Goal: Transaction & Acquisition: Purchase product/service

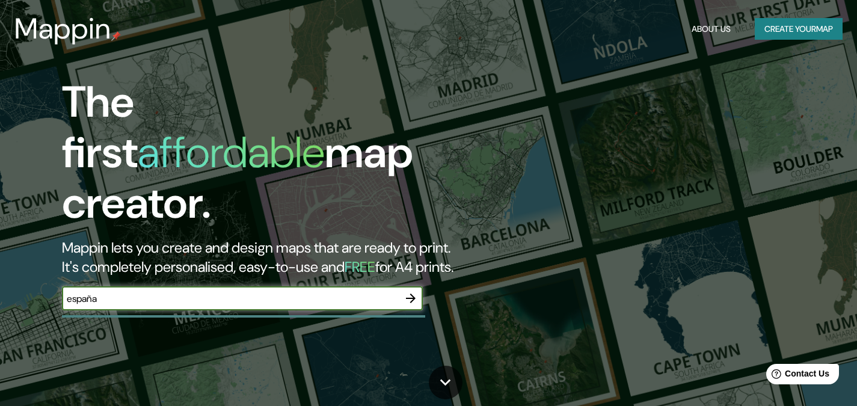
type input "españa"
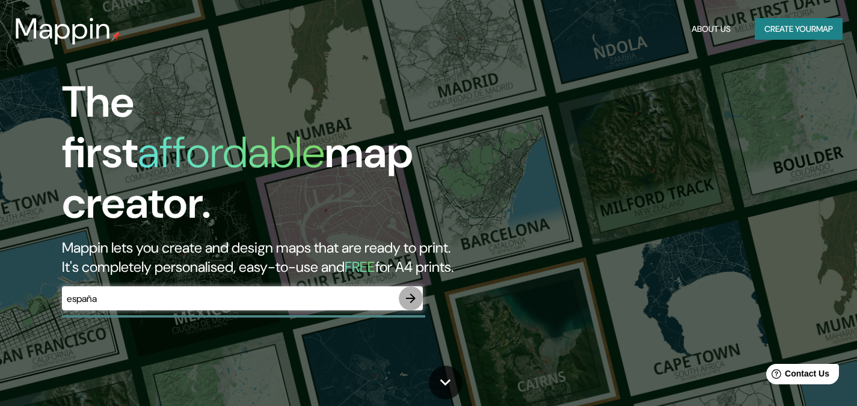
click at [404, 291] on icon "button" at bounding box center [411, 298] width 14 height 14
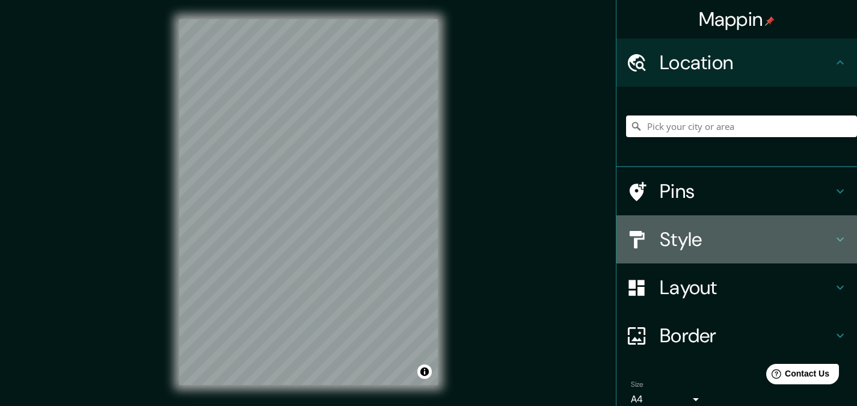
click at [670, 237] on h4 "Style" at bounding box center [746, 239] width 173 height 24
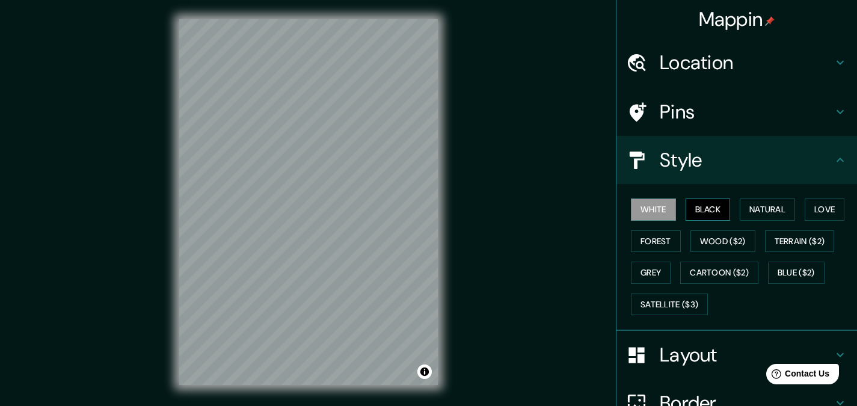
click at [698, 209] on button "Black" at bounding box center [708, 209] width 45 height 22
click at [741, 207] on button "Natural" at bounding box center [767, 209] width 55 height 22
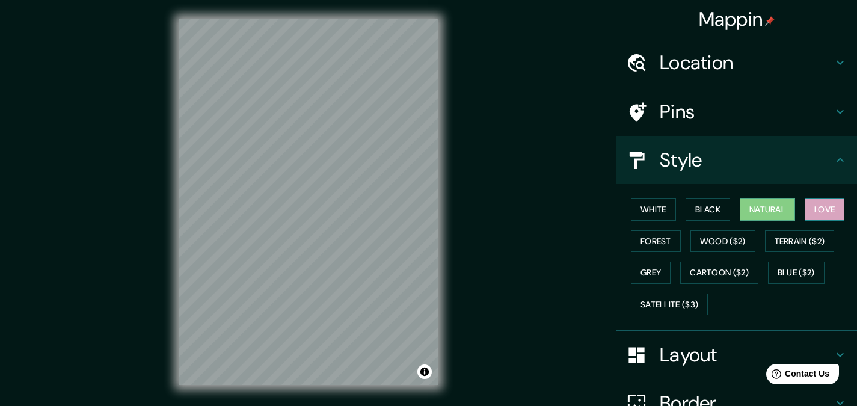
click at [820, 208] on button "Love" at bounding box center [825, 209] width 40 height 22
click at [801, 240] on button "Terrain ($2)" at bounding box center [800, 241] width 70 height 22
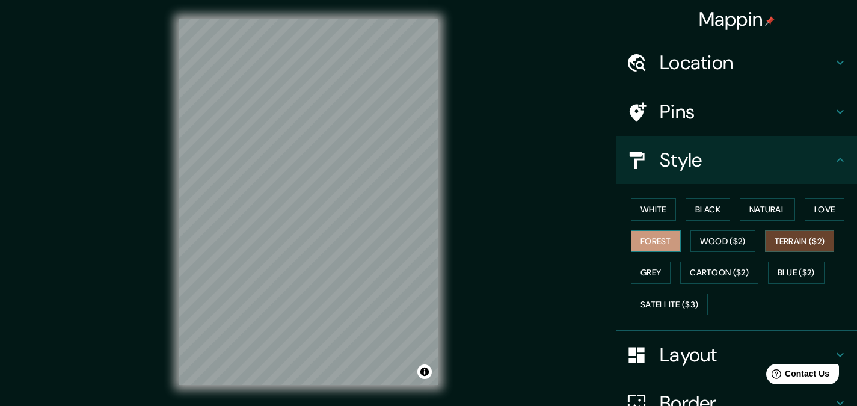
click at [635, 242] on button "Forest" at bounding box center [656, 241] width 50 height 22
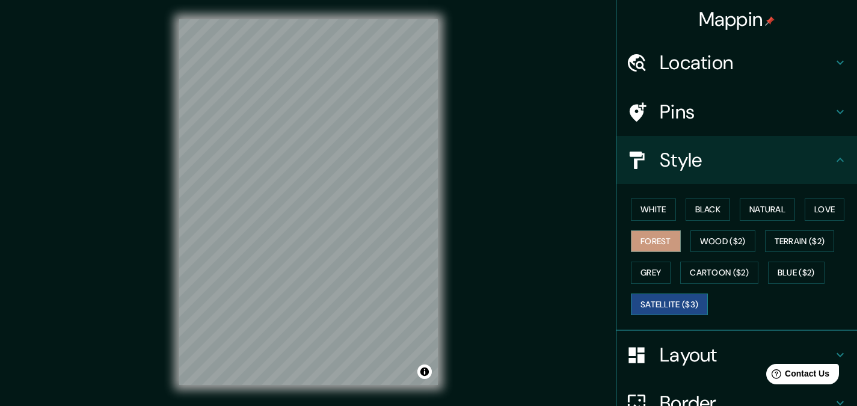
click at [657, 297] on button "Satellite ($3)" at bounding box center [669, 305] width 77 height 22
click at [642, 272] on button "Grey" at bounding box center [651, 273] width 40 height 22
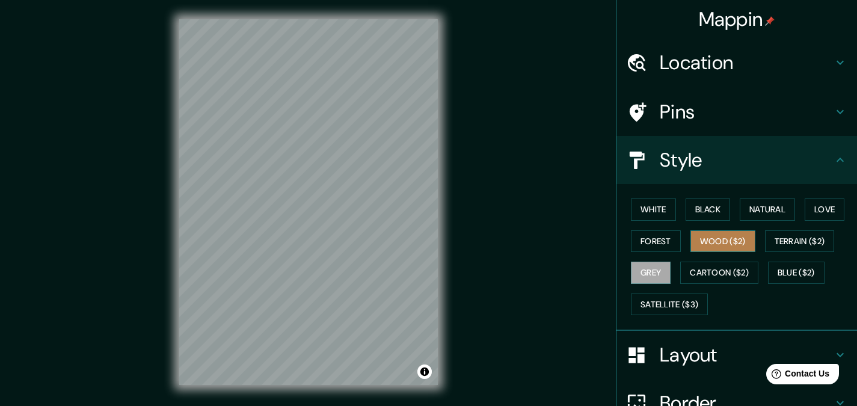
click at [730, 245] on button "Wood ($2)" at bounding box center [722, 241] width 65 height 22
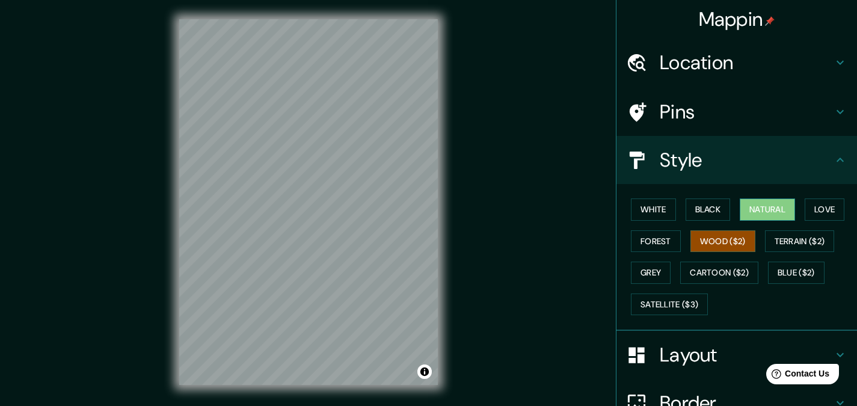
click at [740, 217] on button "Natural" at bounding box center [767, 209] width 55 height 22
drag, startPoint x: 364, startPoint y: 195, endPoint x: 360, endPoint y: 205, distance: 10.8
click at [360, 205] on div at bounding box center [359, 208] width 10 height 10
click at [361, 204] on div at bounding box center [361, 206] width 10 height 10
click at [674, 112] on h4 "Pins" at bounding box center [746, 112] width 173 height 24
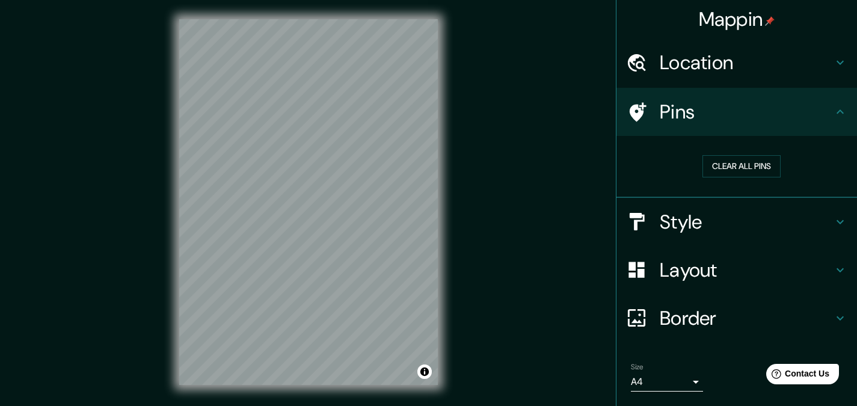
scroll to position [60, 0]
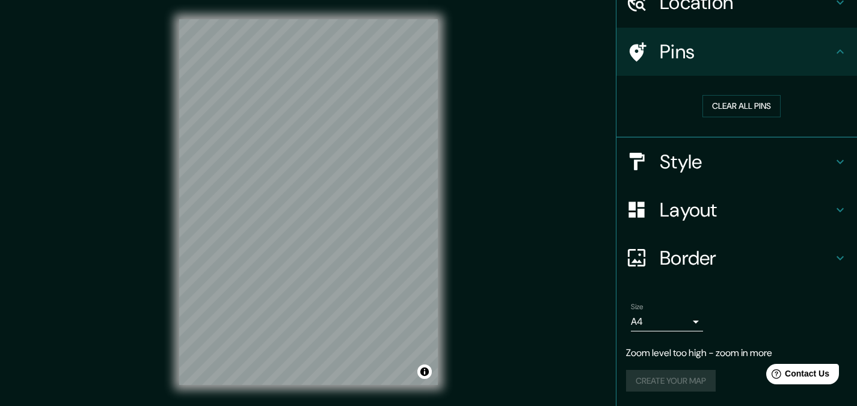
click at [698, 274] on div "Border" at bounding box center [736, 258] width 241 height 48
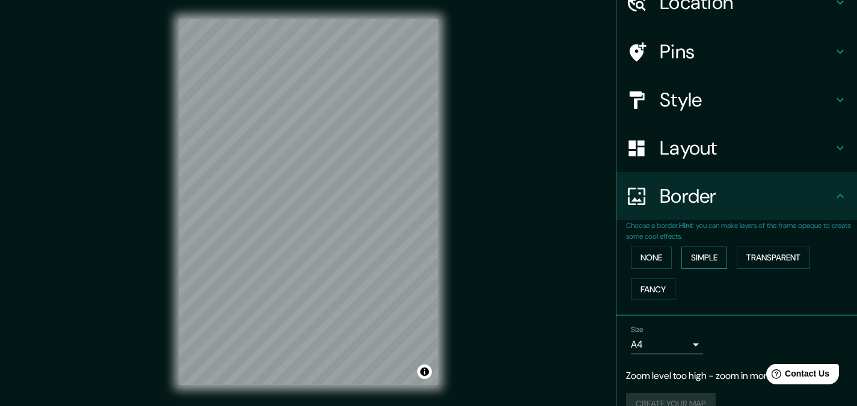
click at [694, 255] on button "Simple" at bounding box center [704, 258] width 46 height 22
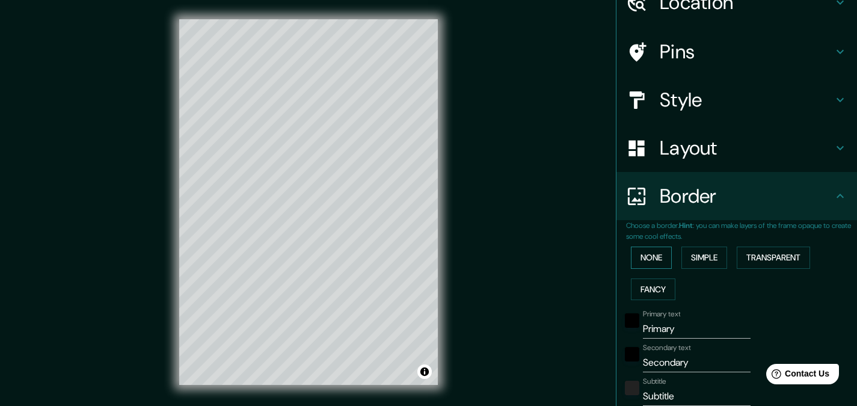
click at [639, 254] on button "None" at bounding box center [651, 258] width 41 height 22
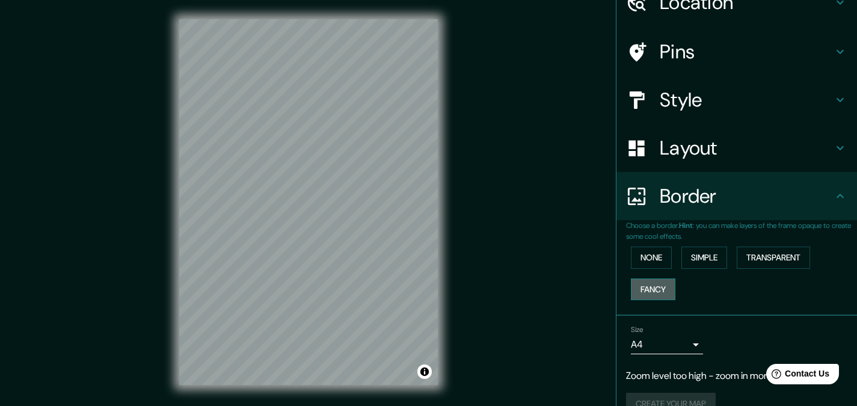
click at [638, 298] on button "Fancy" at bounding box center [653, 289] width 45 height 22
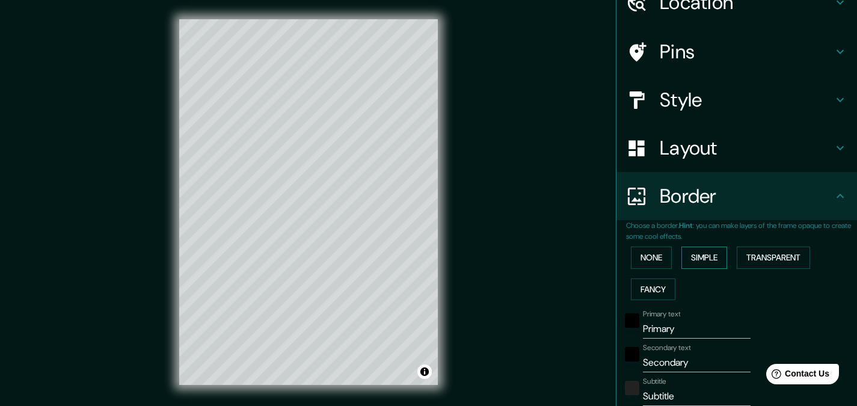
click at [719, 263] on button "Simple" at bounding box center [704, 258] width 46 height 22
click at [760, 260] on button "Transparent" at bounding box center [773, 258] width 73 height 22
click at [708, 263] on button "Simple" at bounding box center [704, 258] width 46 height 22
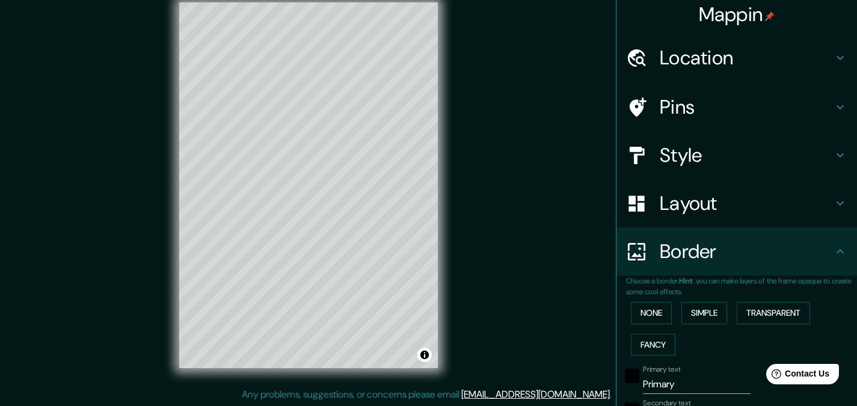
scroll to position [0, 0]
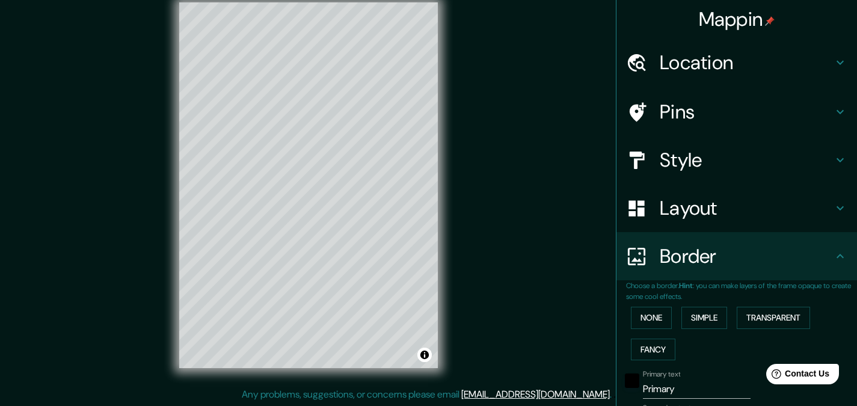
click at [705, 94] on div "Pins" at bounding box center [736, 112] width 241 height 48
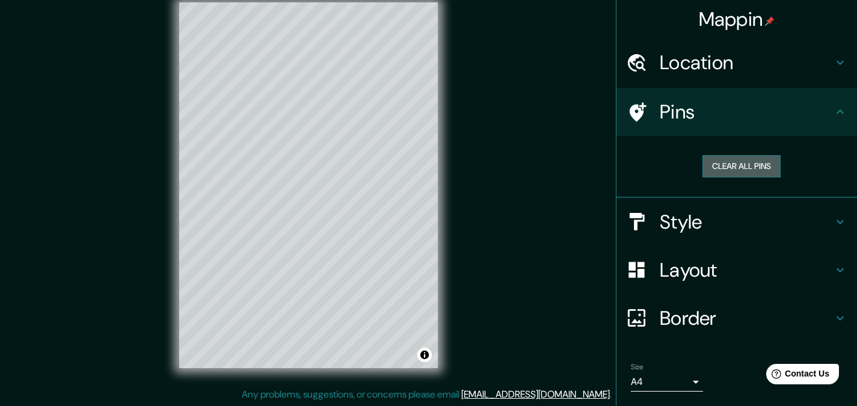
click at [731, 165] on button "Clear all pins" at bounding box center [741, 166] width 78 height 22
click at [732, 162] on button "Clear all pins" at bounding box center [741, 166] width 78 height 22
click at [636, 116] on icon at bounding box center [636, 112] width 21 height 21
click at [702, 155] on button "Clear all pins" at bounding box center [741, 166] width 78 height 22
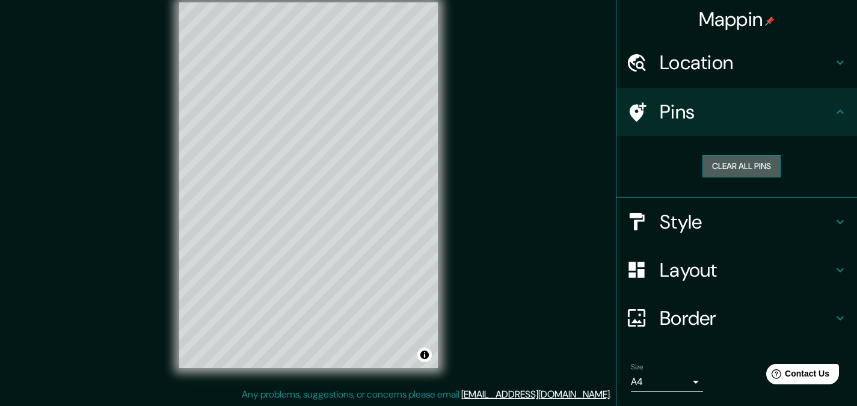
click at [702, 155] on button "Clear all pins" at bounding box center [741, 166] width 78 height 22
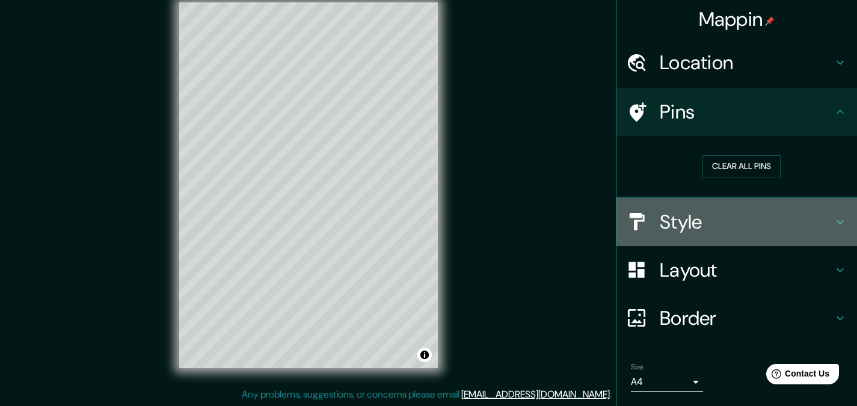
click at [672, 222] on h4 "Style" at bounding box center [746, 222] width 173 height 24
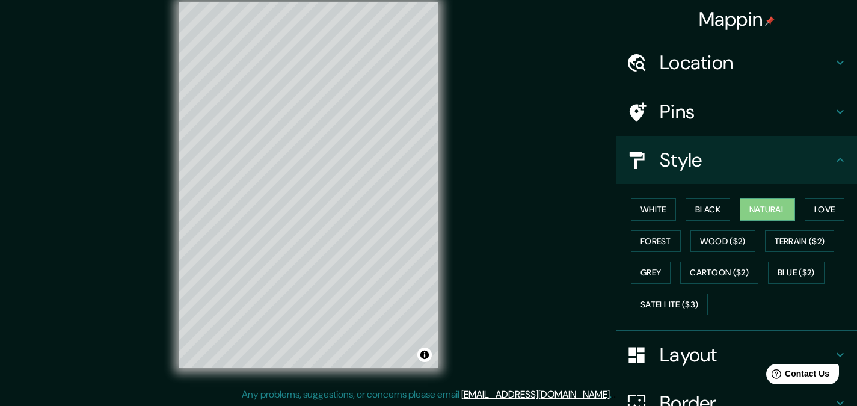
click at [673, 103] on h4 "Pins" at bounding box center [746, 112] width 173 height 24
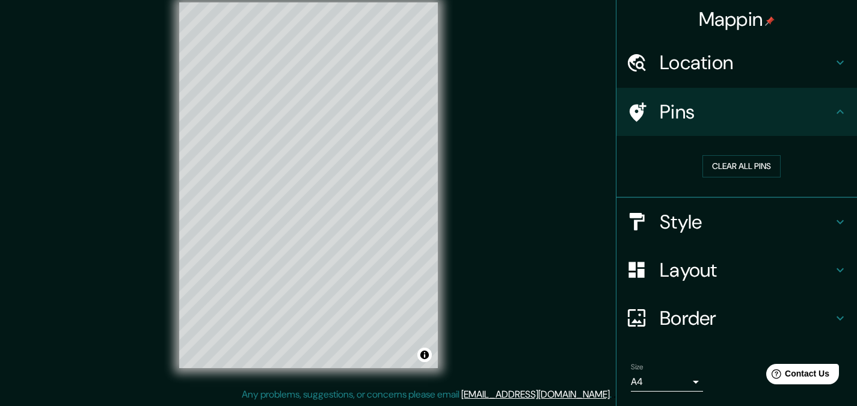
click at [626, 106] on icon at bounding box center [636, 112] width 21 height 21
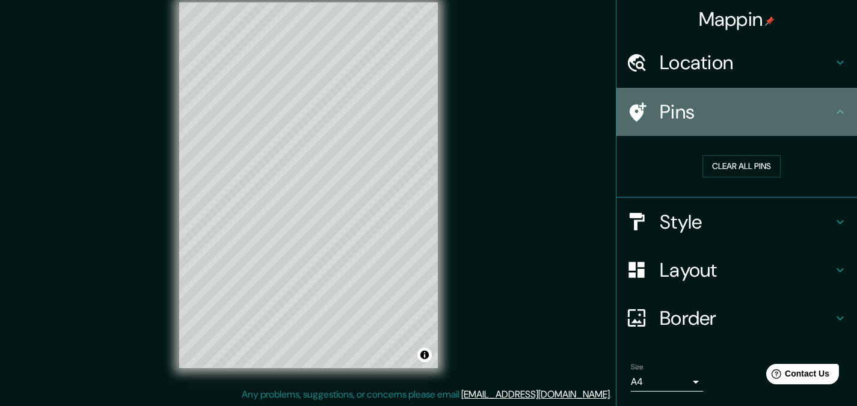
click at [630, 109] on icon at bounding box center [638, 111] width 17 height 19
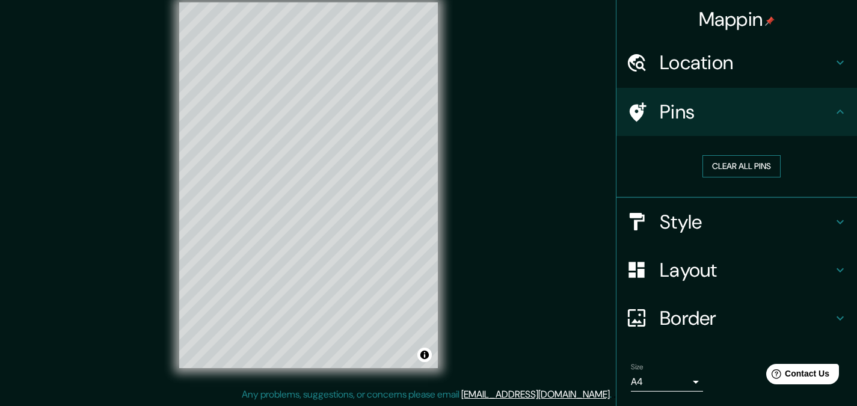
click at [730, 170] on button "Clear all pins" at bounding box center [741, 166] width 78 height 22
drag, startPoint x: 342, startPoint y: 177, endPoint x: 365, endPoint y: 179, distance: 22.9
click at [365, 179] on div at bounding box center [365, 179] width 10 height 10
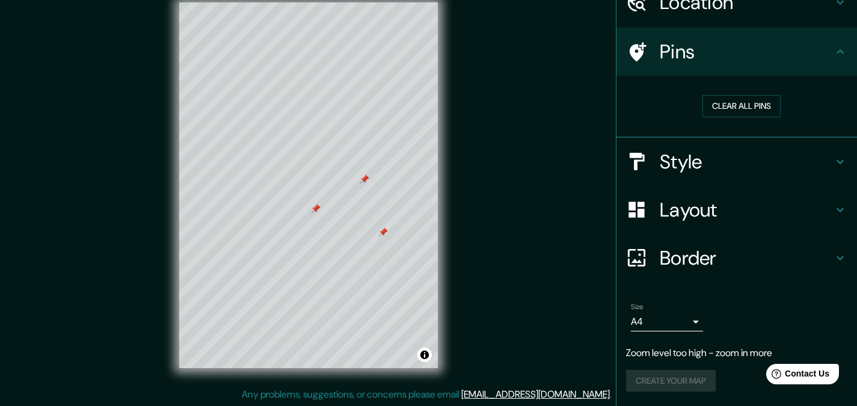
click at [693, 215] on h4 "Layout" at bounding box center [746, 210] width 173 height 24
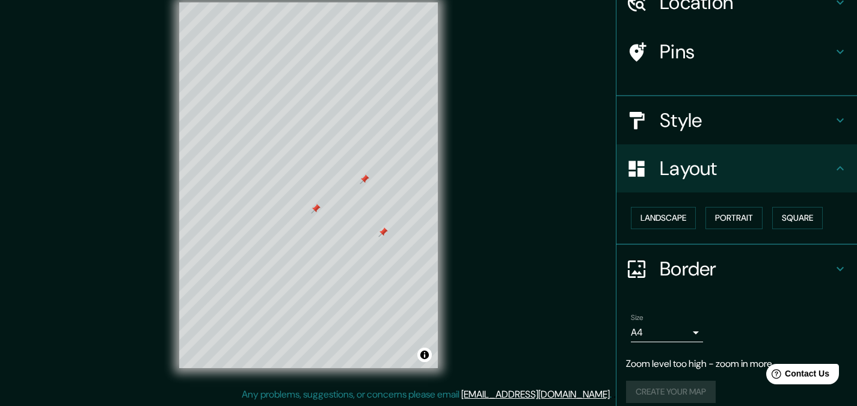
scroll to position [51, 0]
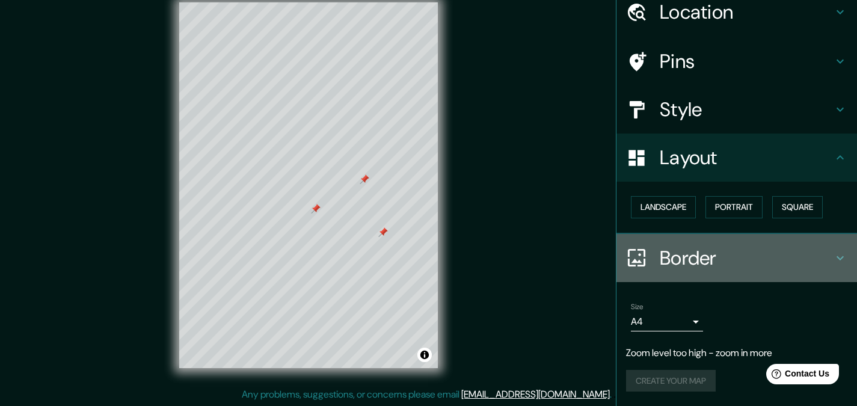
click at [672, 253] on h4 "Border" at bounding box center [746, 258] width 173 height 24
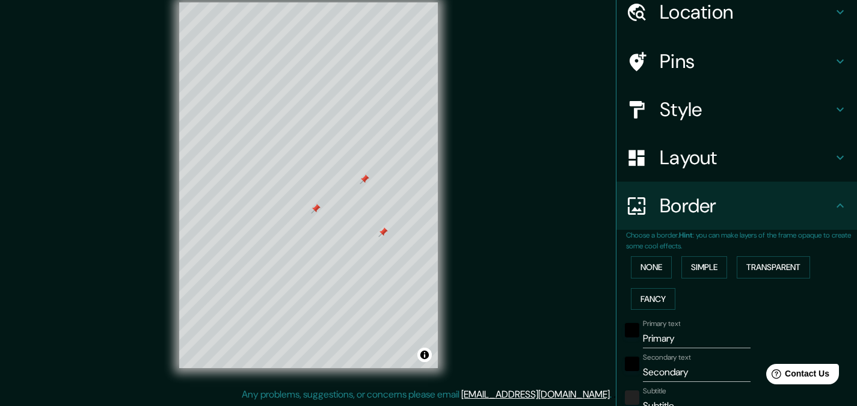
click at [694, 103] on h4 "Style" at bounding box center [746, 109] width 173 height 24
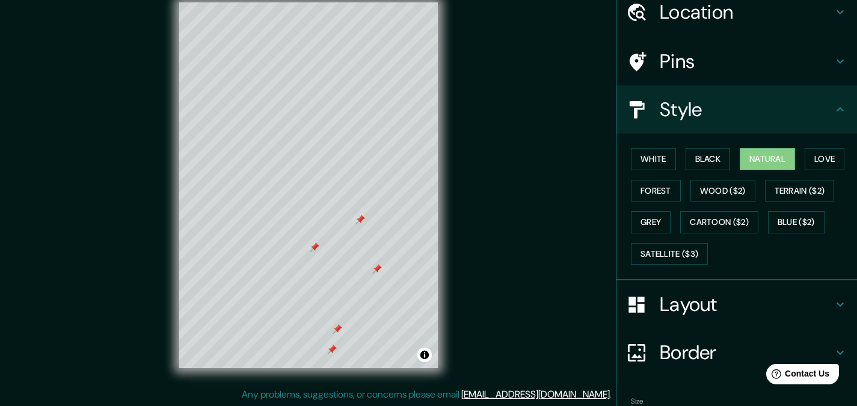
click at [715, 61] on h4 "Pins" at bounding box center [746, 61] width 173 height 24
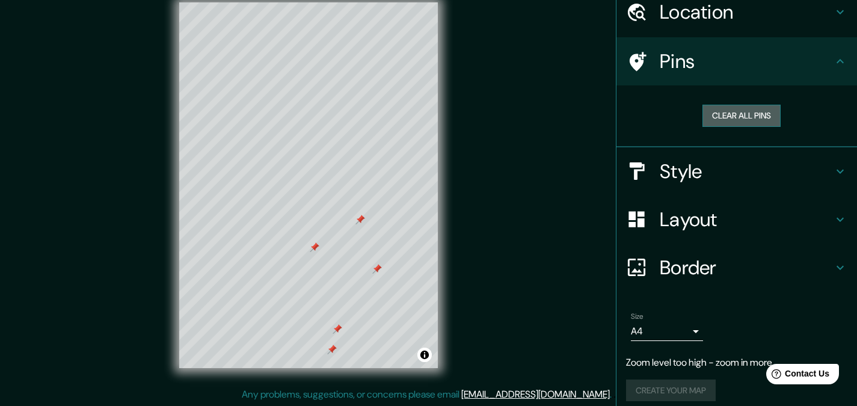
click at [728, 109] on button "Clear all pins" at bounding box center [741, 116] width 78 height 22
click at [694, 185] on div "Style" at bounding box center [736, 171] width 241 height 48
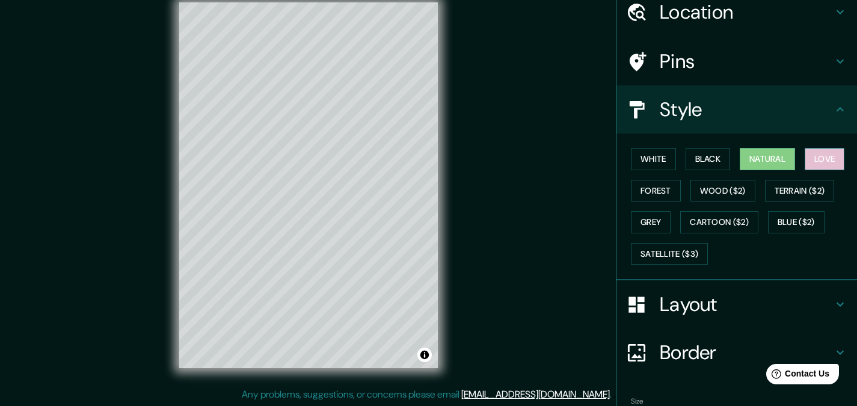
click at [820, 158] on button "Love" at bounding box center [825, 159] width 40 height 22
click at [427, 360] on button "Toggle attribution" at bounding box center [424, 355] width 14 height 14
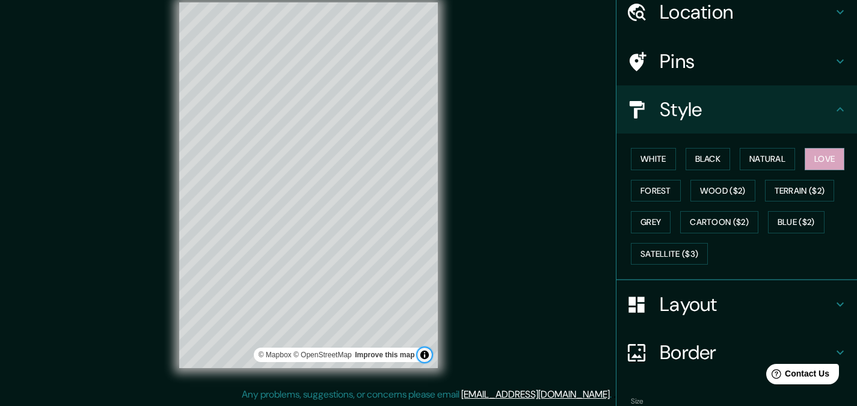
click at [427, 360] on button "Toggle attribution" at bounding box center [424, 355] width 14 height 14
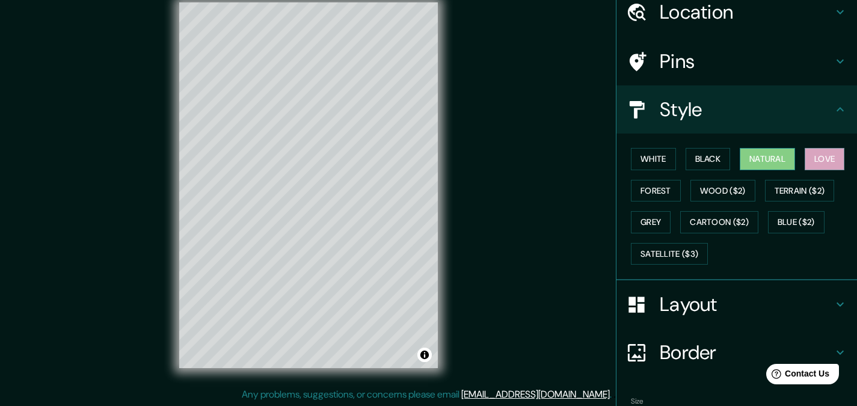
click at [763, 155] on button "Natural" at bounding box center [767, 159] width 55 height 22
click at [686, 157] on button "Black" at bounding box center [708, 159] width 45 height 22
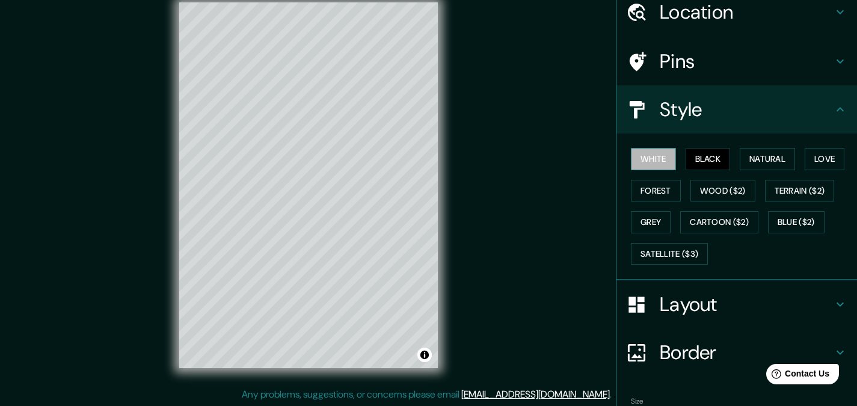
click at [631, 159] on button "White" at bounding box center [653, 159] width 45 height 22
click at [701, 165] on button "Black" at bounding box center [708, 159] width 45 height 22
click at [798, 191] on button "Terrain ($2)" at bounding box center [800, 191] width 70 height 22
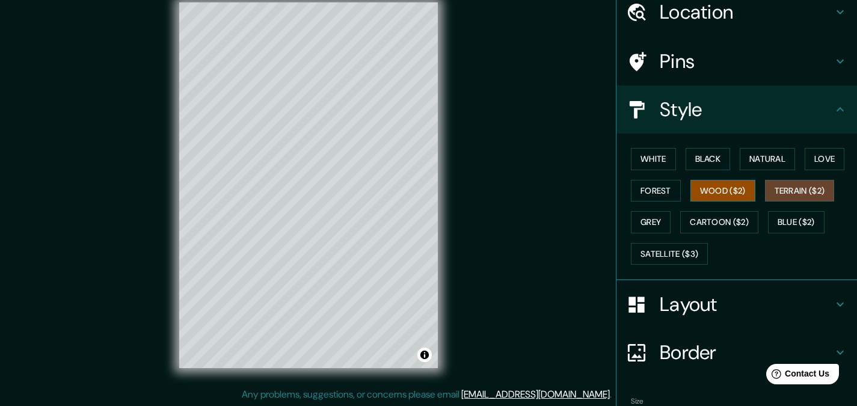
click at [712, 191] on button "Wood ($2)" at bounding box center [722, 191] width 65 height 22
click at [639, 197] on button "Forest" at bounding box center [656, 191] width 50 height 22
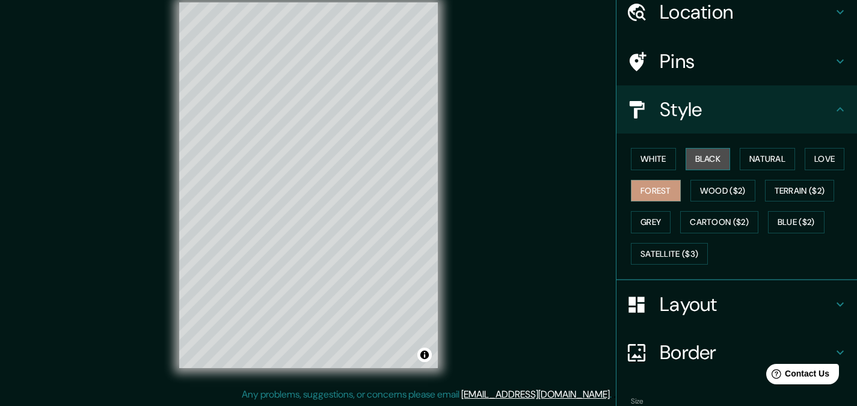
click at [713, 158] on button "Black" at bounding box center [708, 159] width 45 height 22
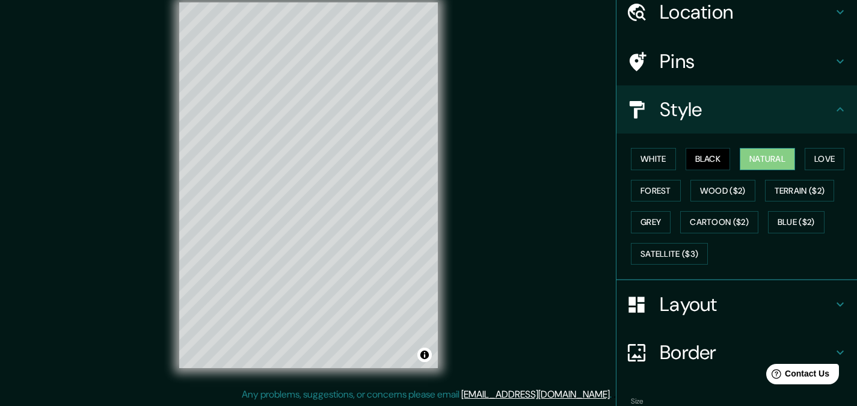
click at [756, 153] on button "Natural" at bounding box center [767, 159] width 55 height 22
click at [715, 309] on h4 "Layout" at bounding box center [746, 304] width 173 height 24
type input "34"
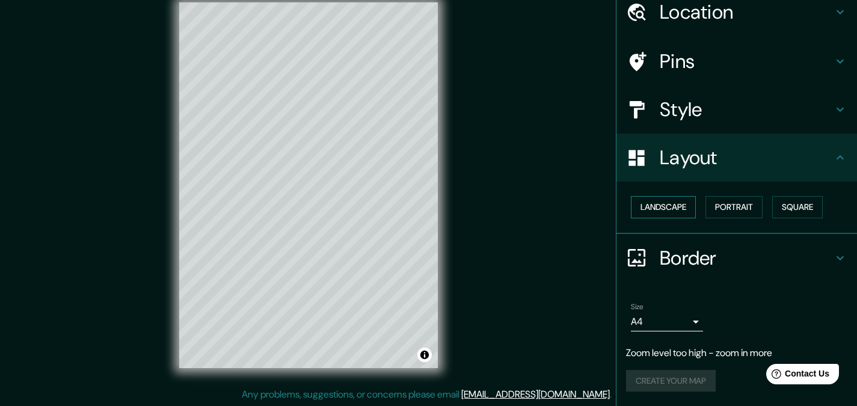
click at [675, 209] on button "Landscape" at bounding box center [663, 207] width 65 height 22
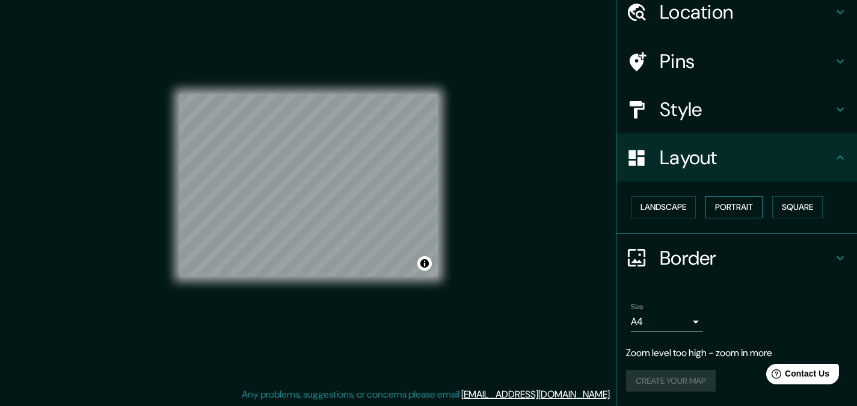
click at [728, 203] on button "Portrait" at bounding box center [733, 207] width 57 height 22
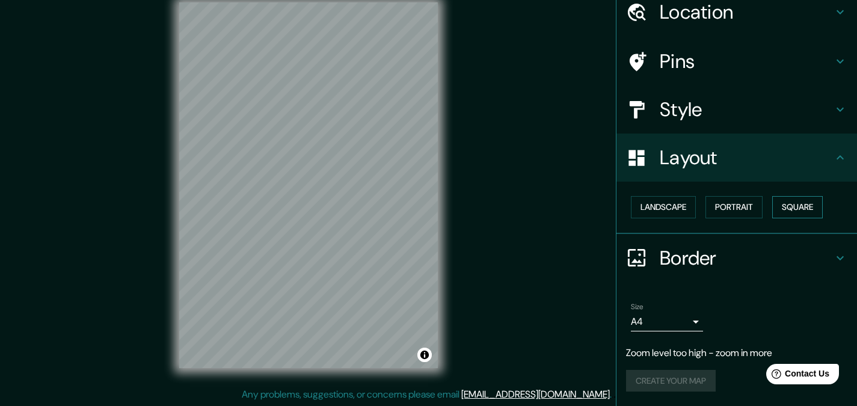
click at [799, 207] on button "Square" at bounding box center [797, 207] width 51 height 22
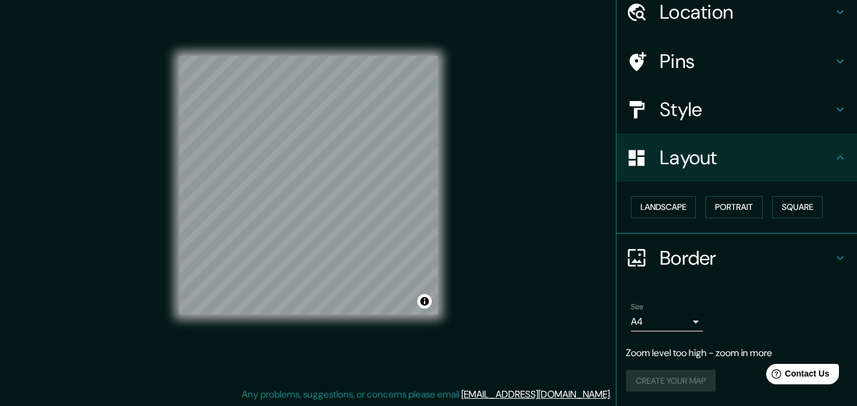
click at [719, 271] on div "Border" at bounding box center [736, 258] width 241 height 48
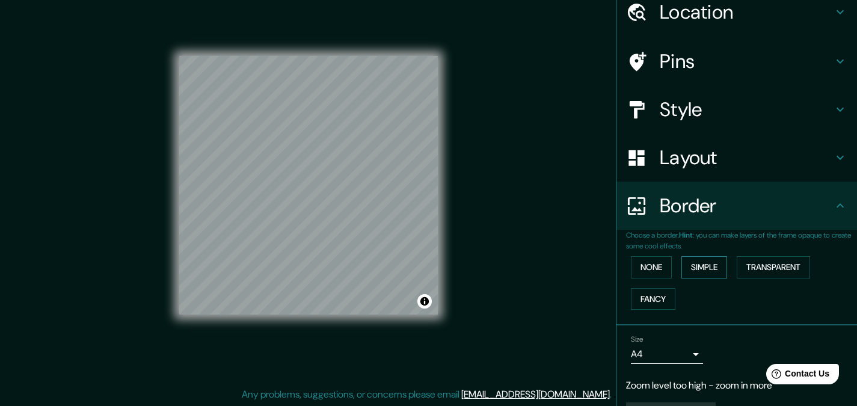
click at [715, 271] on button "Simple" at bounding box center [704, 267] width 46 height 22
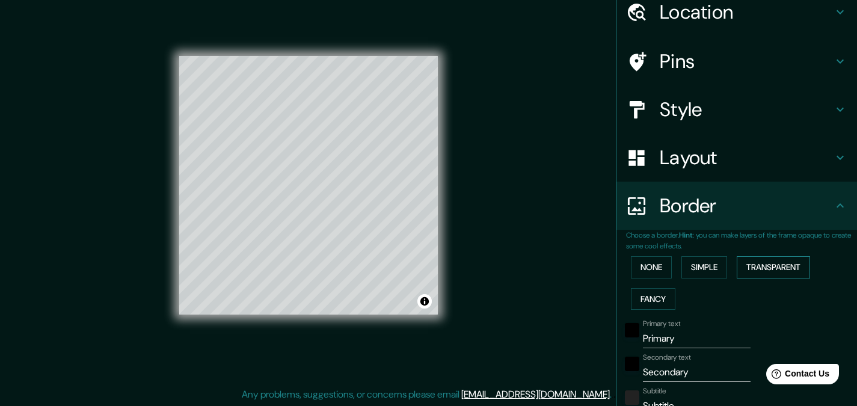
click at [769, 266] on button "Transparent" at bounding box center [773, 267] width 73 height 22
click at [639, 294] on button "Fancy" at bounding box center [653, 299] width 45 height 22
click at [656, 272] on button "None" at bounding box center [651, 267] width 41 height 22
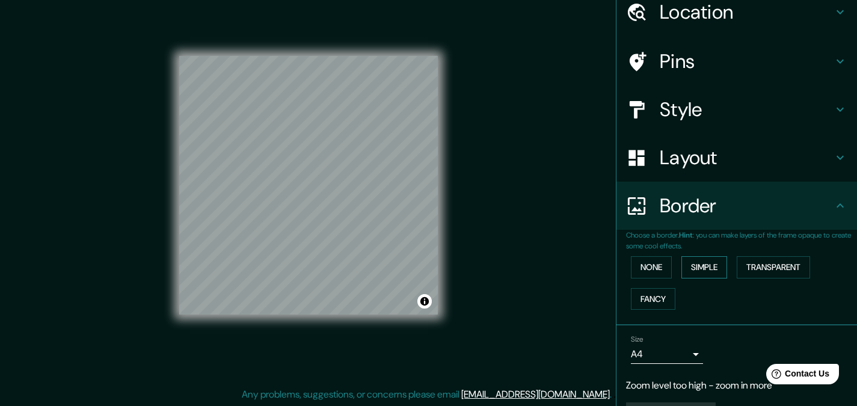
click at [703, 263] on button "Simple" at bounding box center [704, 267] width 46 height 22
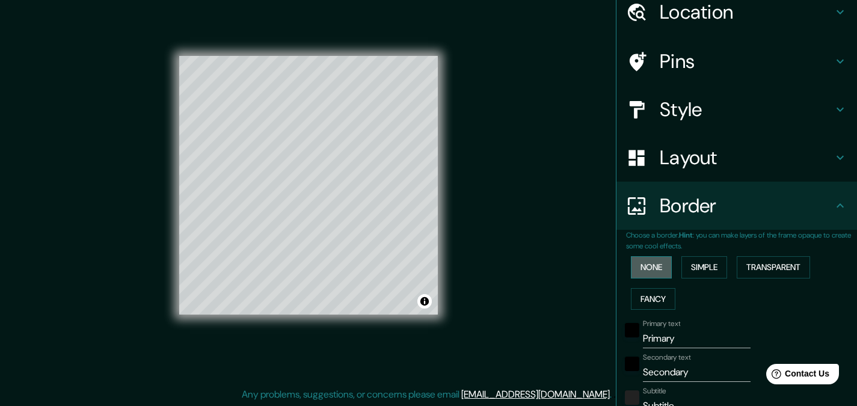
click at [639, 263] on button "None" at bounding box center [651, 267] width 41 height 22
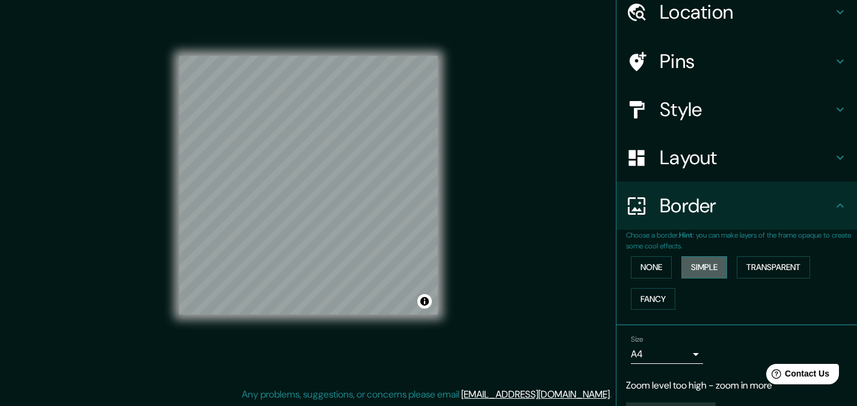
click at [714, 257] on button "Simple" at bounding box center [704, 267] width 46 height 22
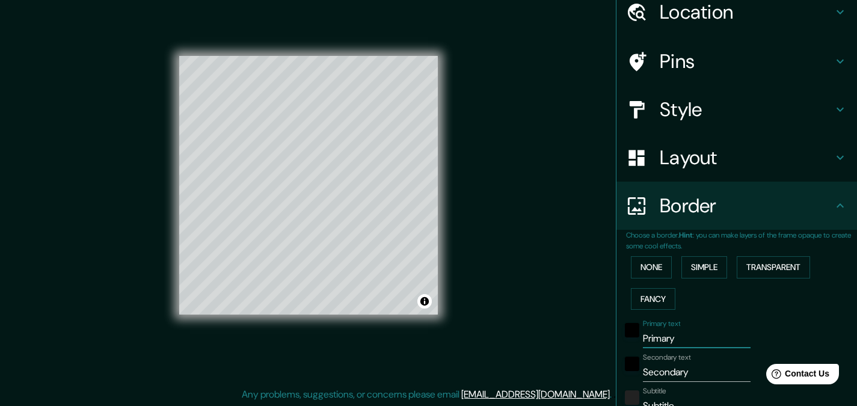
drag, startPoint x: 669, startPoint y: 337, endPoint x: 618, endPoint y: 337, distance: 51.1
click at [621, 337] on div "Primary text Primary" at bounding box center [719, 333] width 197 height 29
type input "E"
type input "34"
type input "ES"
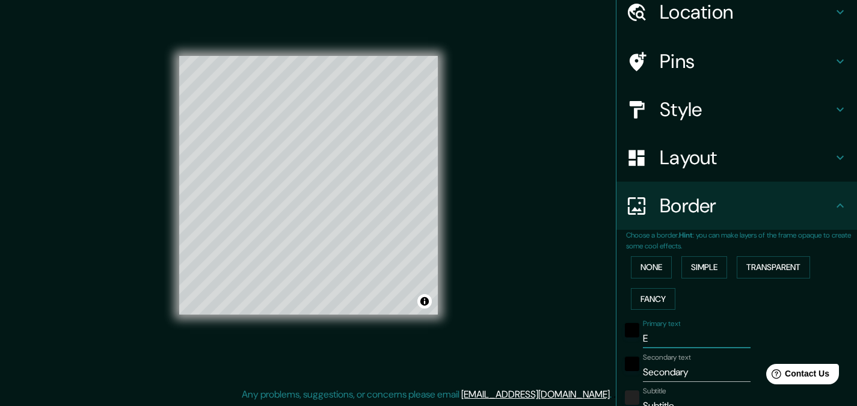
type input "34"
type input "ESP"
type input "34"
type input "ESPA"
type input "34"
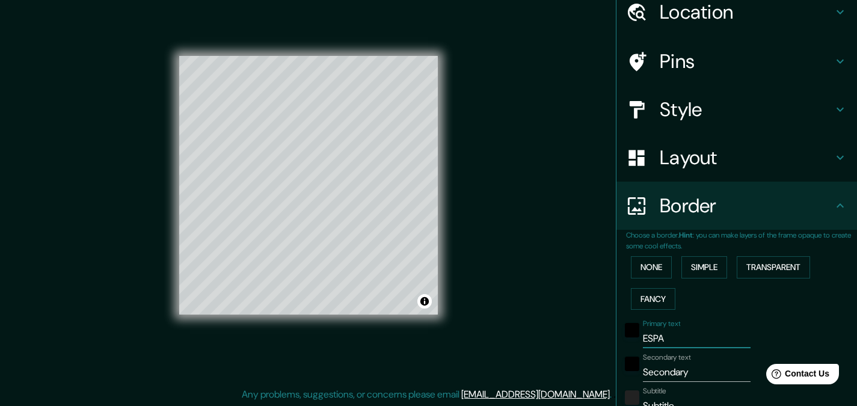
type input "ESPAÑ"
type input "34"
type input "[GEOGRAPHIC_DATA]"
type input "34"
type input "[GEOGRAPHIC_DATA]"
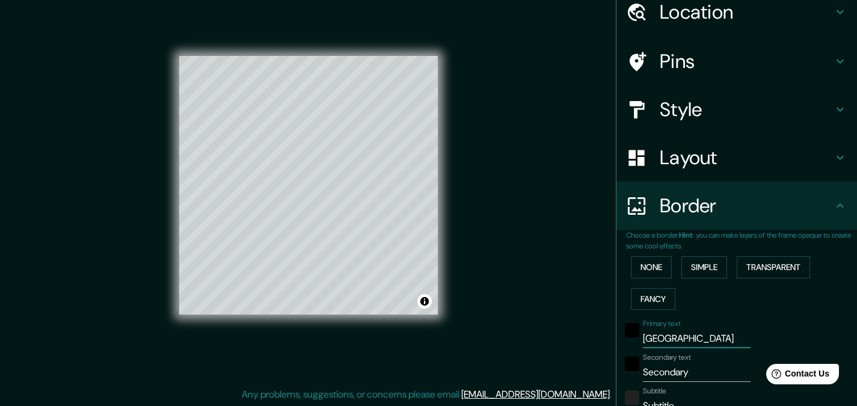
type input "34"
type input "[GEOGRAPHIC_DATA] -"
type input "34"
type input "[GEOGRAPHIC_DATA] -"
type input "34"
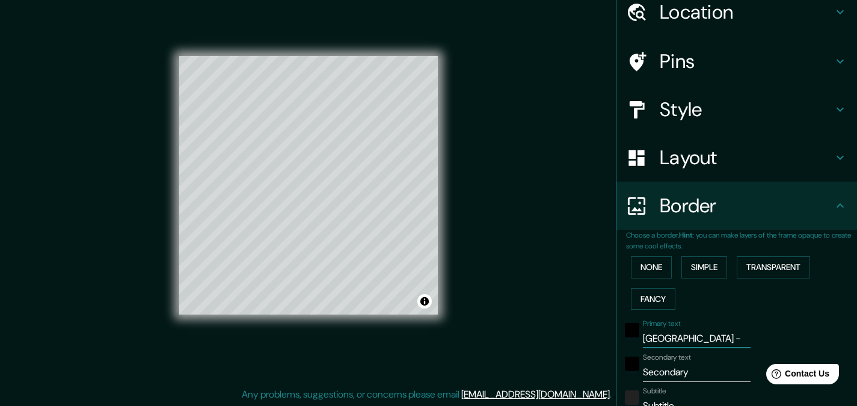
type input "ESPAÑA - P"
type input "34"
type input "ESPAÑA - PO"
type input "34"
type input "ESPAÑA - POR"
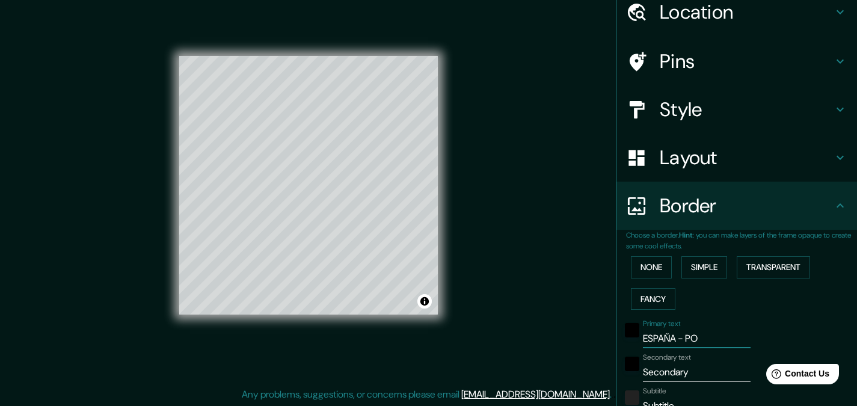
type input "34"
type input "ESPAÑA - PORT"
type input "34"
type input "ESPAÑA - POR"
type input "34"
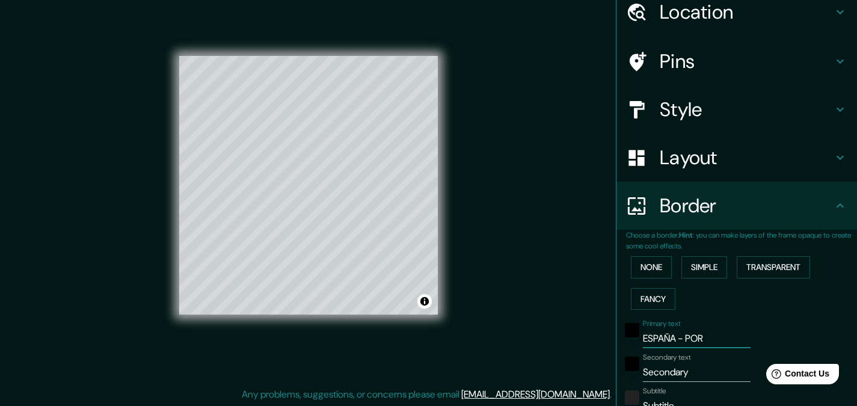
type input "ESPAÑA - PO"
type input "34"
type input "ESPAÑA - P"
type input "34"
type input "[GEOGRAPHIC_DATA] -"
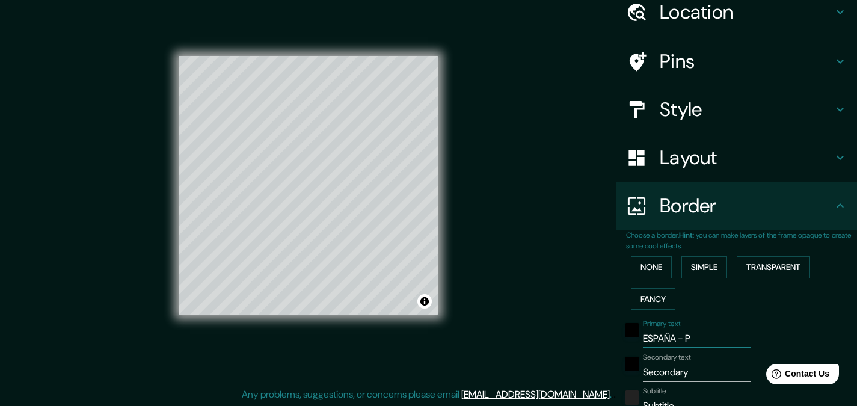
type input "34"
type input "[GEOGRAPHIC_DATA] -"
type input "34"
type input "[GEOGRAPHIC_DATA]"
type input "34"
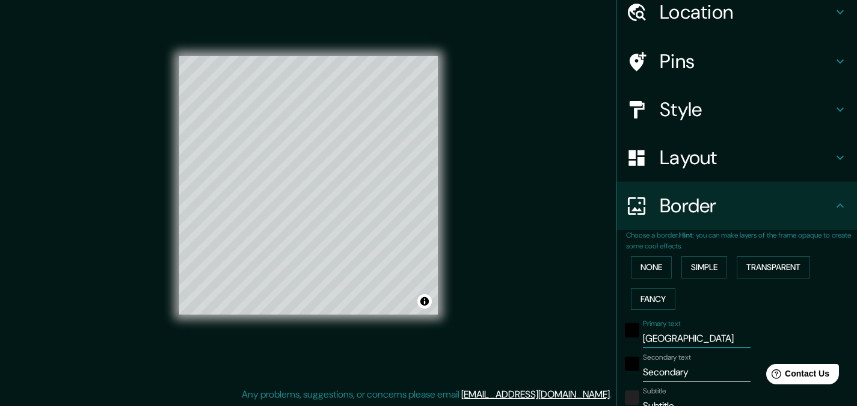
type input "[GEOGRAPHIC_DATA]"
type input "34"
type input "ESPAÑ"
type input "34"
type input "ESPA"
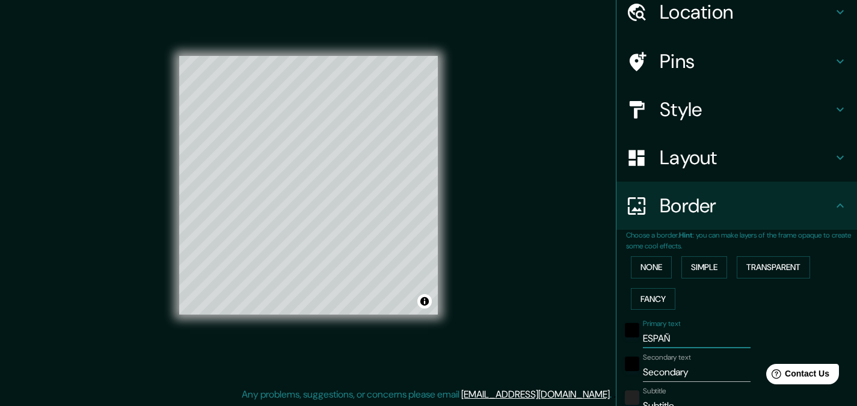
type input "34"
type input "ESP"
type input "34"
type input "ES"
type input "34"
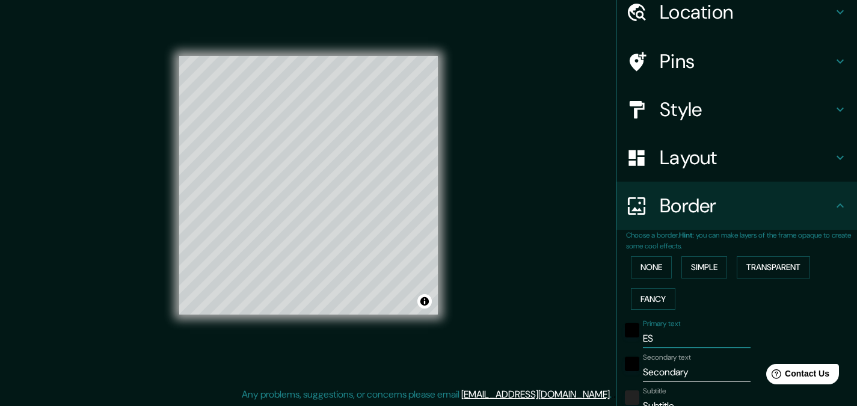
type input "ES"
type input "34"
type input "ES -"
type input "34"
type input "ES -"
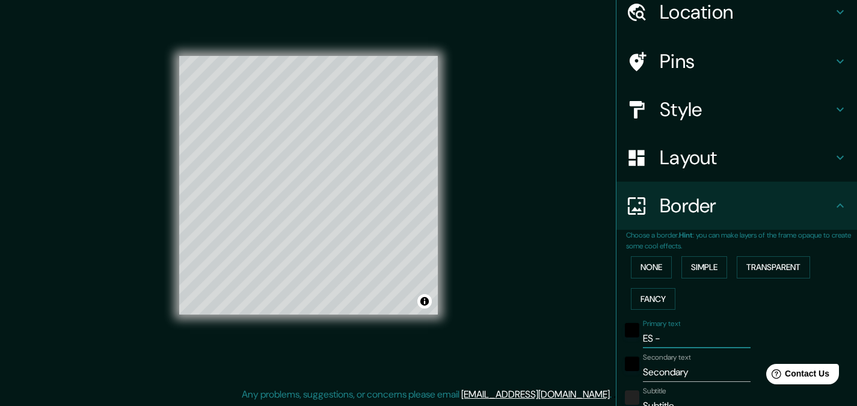
type input "34"
type input "ES - P"
type input "34"
type input "ES - PO"
type input "34"
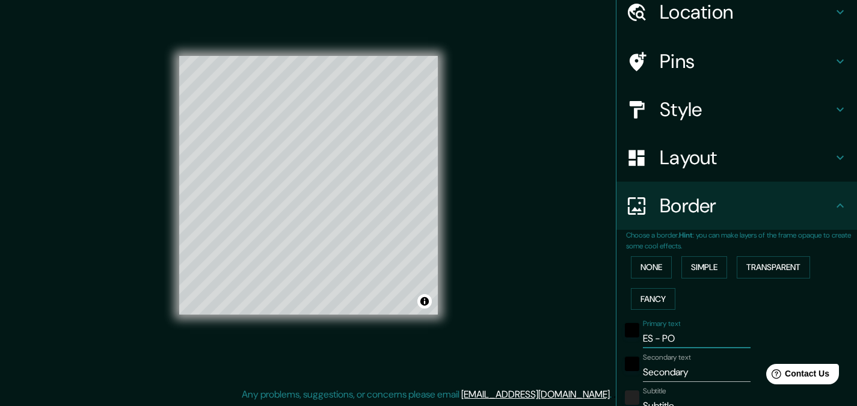
type input "ES - POR"
type input "34"
type input "ES - PO"
type input "34"
type input "E"
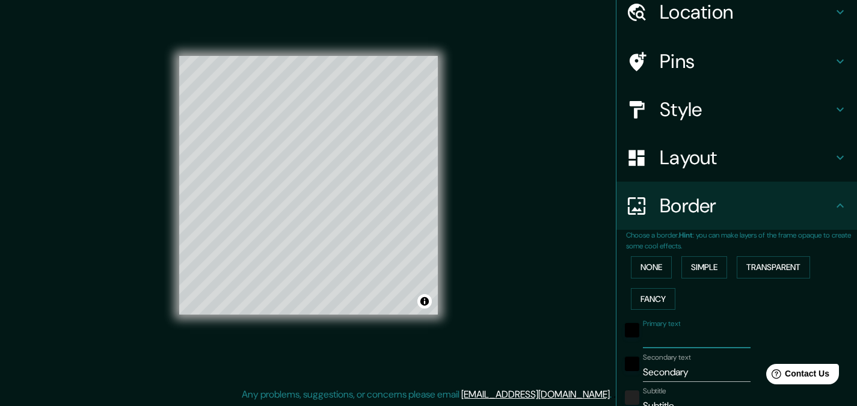
type input "34"
click at [701, 264] on button "Simple" at bounding box center [704, 267] width 46 height 22
type input "34"
click at [638, 263] on button "None" at bounding box center [651, 267] width 41 height 22
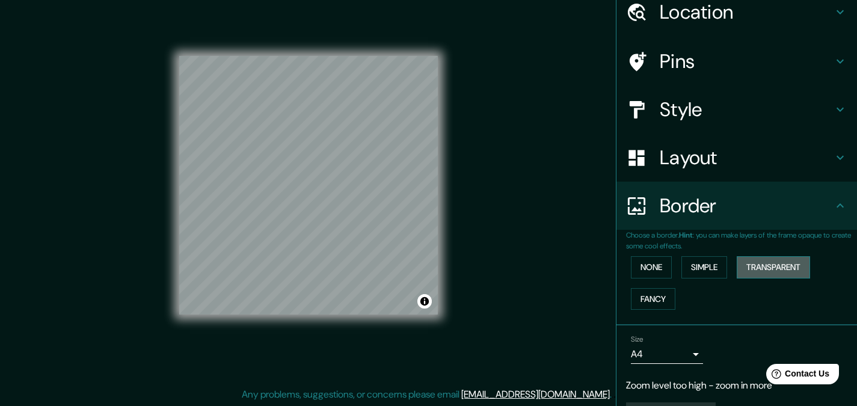
click at [760, 268] on button "Transparent" at bounding box center [773, 267] width 73 height 22
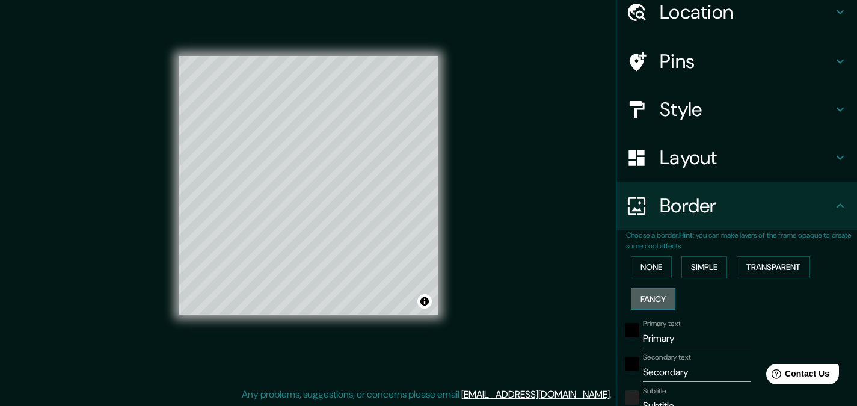
click at [661, 297] on button "Fancy" at bounding box center [653, 299] width 45 height 22
drag, startPoint x: 763, startPoint y: 279, endPoint x: 772, endPoint y: 267, distance: 14.7
click at [772, 267] on div "None Simple Transparent Fancy" at bounding box center [741, 282] width 231 height 63
click at [772, 267] on button "Transparent" at bounding box center [773, 267] width 73 height 22
click at [689, 270] on button "Simple" at bounding box center [704, 267] width 46 height 22
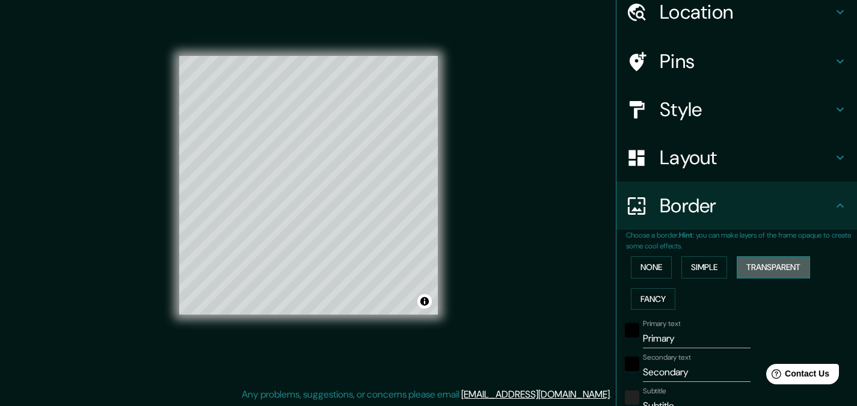
click at [760, 267] on button "Transparent" at bounding box center [773, 267] width 73 height 22
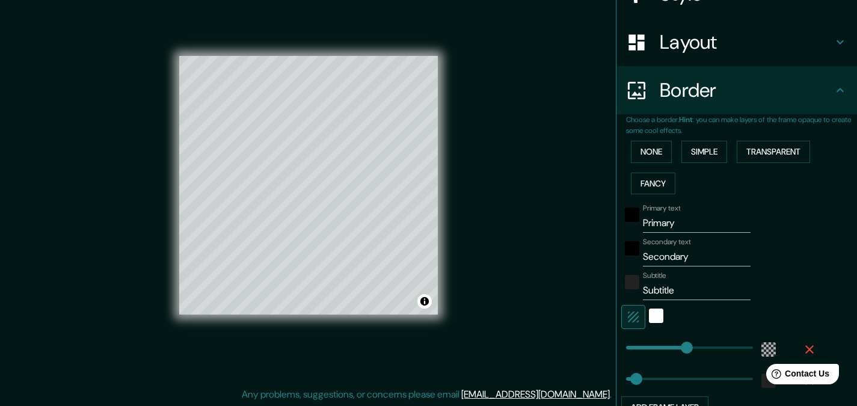
scroll to position [165, 0]
click at [628, 318] on icon "button" at bounding box center [633, 317] width 11 height 11
type input "206"
type input "34"
type input "430"
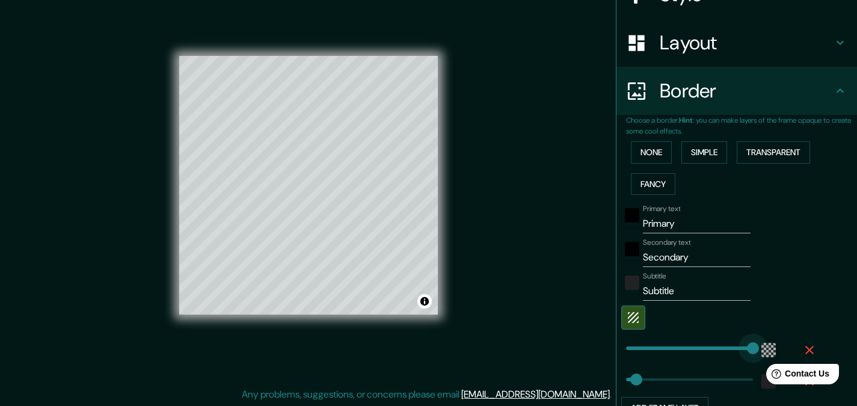
drag, startPoint x: 681, startPoint y: 347, endPoint x: 787, endPoint y: 357, distance: 106.9
type input "34"
type input "0"
drag, startPoint x: 745, startPoint y: 348, endPoint x: 578, endPoint y: 333, distance: 167.3
type input "0"
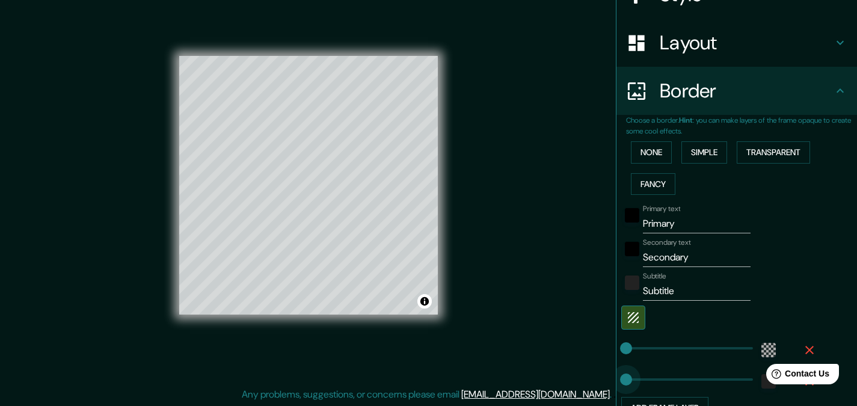
drag, startPoint x: 632, startPoint y: 381, endPoint x: 607, endPoint y: 381, distance: 24.1
type input "116"
drag, startPoint x: 619, startPoint y: 381, endPoint x: 651, endPoint y: 378, distance: 32.6
type input "80"
drag, startPoint x: 651, startPoint y: 377, endPoint x: 641, endPoint y: 378, distance: 10.2
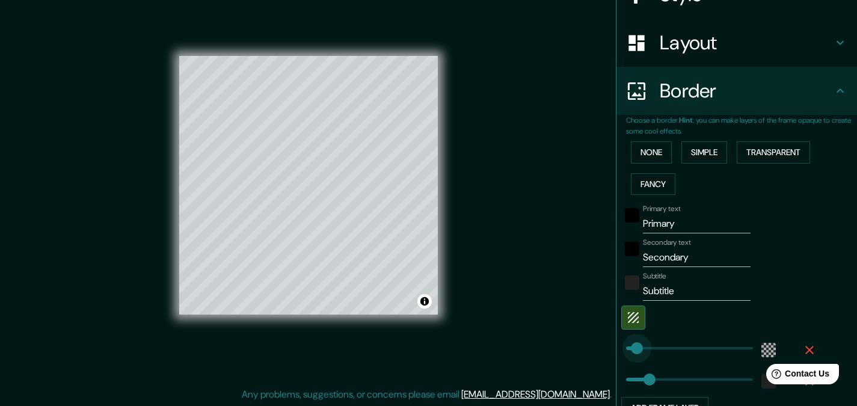
type input "45"
drag, startPoint x: 619, startPoint y: 350, endPoint x: 630, endPoint y: 349, distance: 11.5
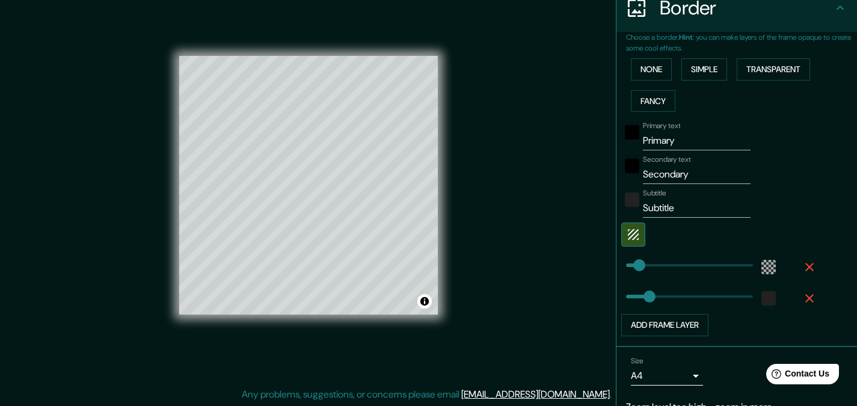
scroll to position [303, 0]
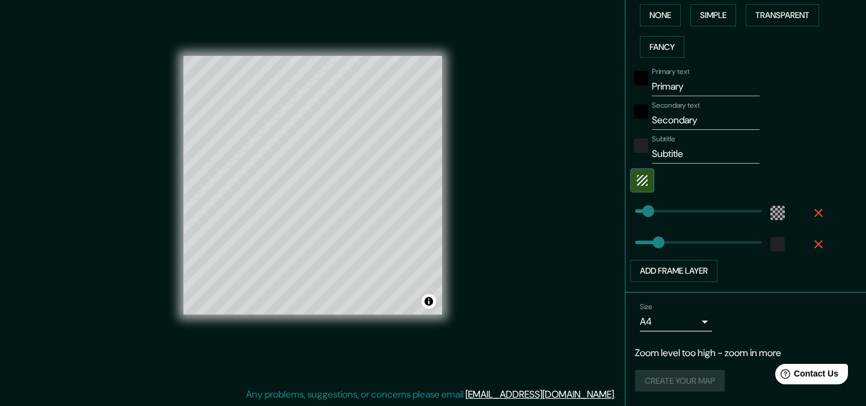
click at [683, 327] on body "Mappin Location Pins Style Layout Border Choose a border. Hint : you can make l…" at bounding box center [433, 186] width 866 height 406
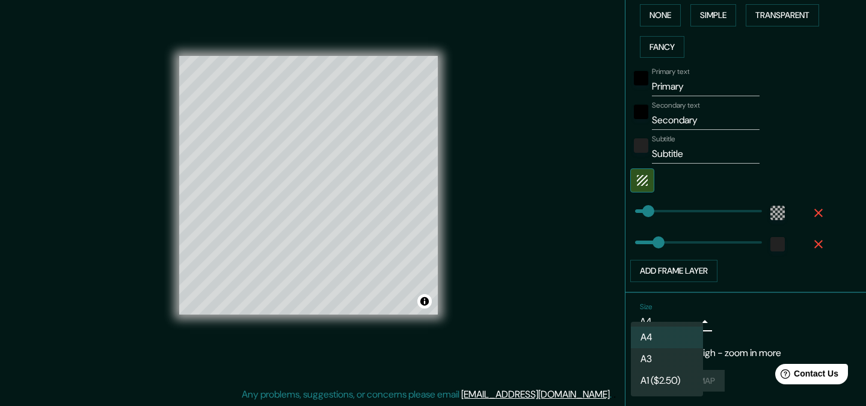
click at [721, 306] on div at bounding box center [433, 203] width 866 height 406
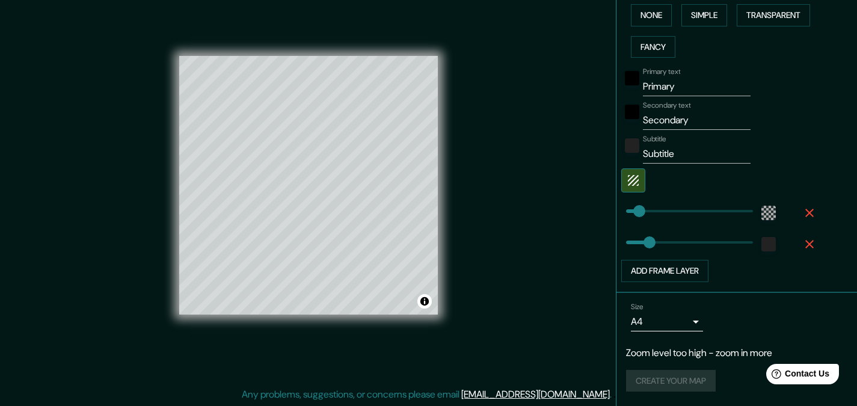
click at [156, 61] on div "Mappin Location Pins Style Layout Border Choose a border. Hint : you can make l…" at bounding box center [428, 194] width 857 height 423
type input "47"
type input "0"
click at [621, 209] on div at bounding box center [687, 210] width 132 height 26
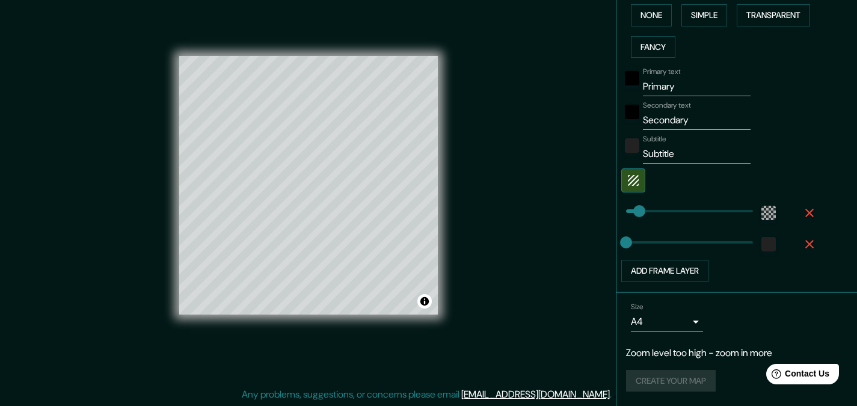
type input "10"
click at [623, 212] on span at bounding box center [629, 211] width 12 height 12
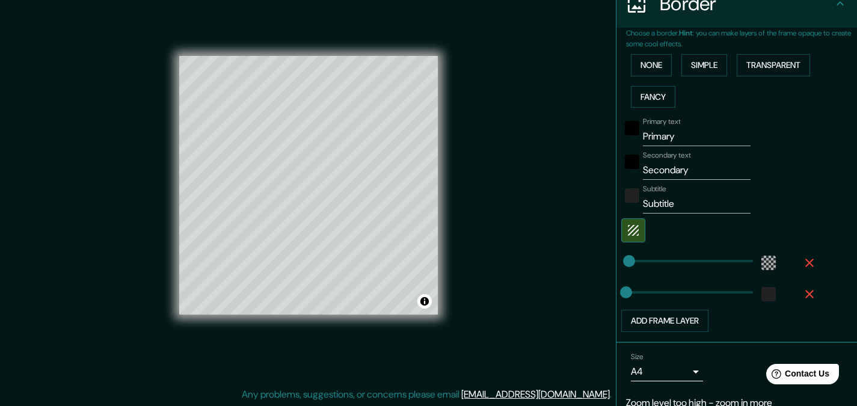
scroll to position [252, 0]
click at [626, 128] on div "black" at bounding box center [632, 128] width 14 height 14
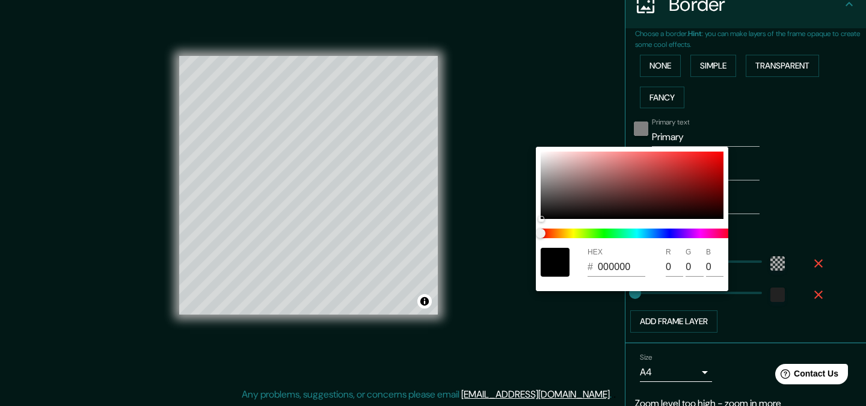
click at [626, 128] on div at bounding box center [433, 203] width 866 height 406
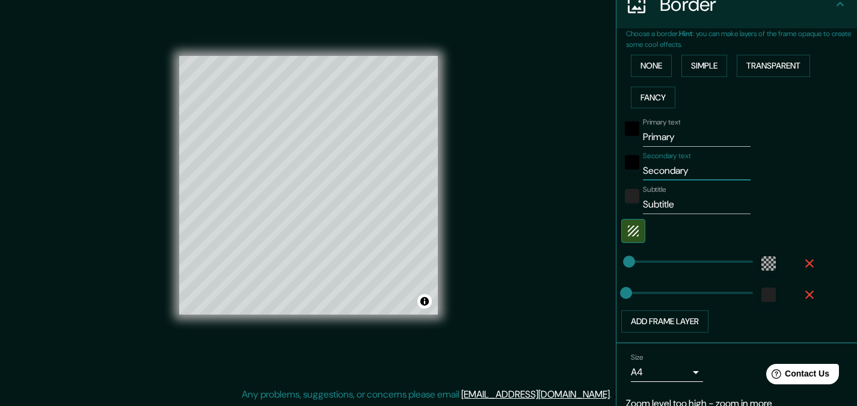
drag, startPoint x: 689, startPoint y: 168, endPoint x: 615, endPoint y: 174, distance: 74.8
click at [621, 174] on div "Secondary text Secondary" at bounding box center [719, 166] width 197 height 29
type input "[GEOGRAPHIC_DATA] - [GEOGRAPHIC_DATA]"
drag, startPoint x: 674, startPoint y: 204, endPoint x: 612, endPoint y: 203, distance: 62.6
click at [616, 203] on div "Choose a border. Hint : you can make layers of the frame opaque to create some …" at bounding box center [736, 185] width 241 height 315
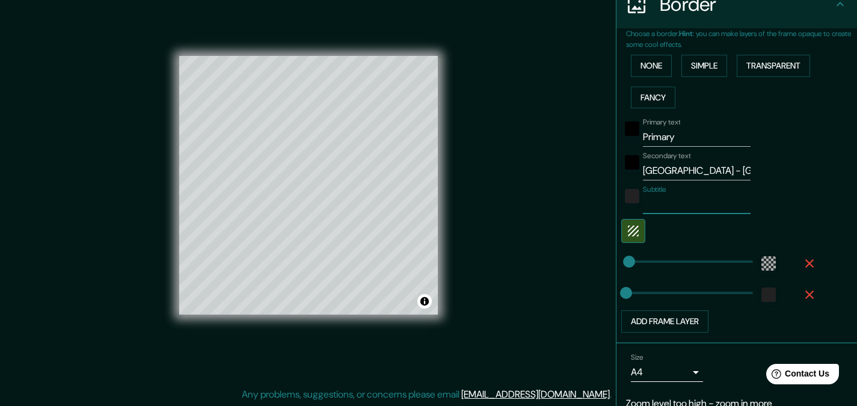
type input "35"
type input "55"
type input "69"
type input "29"
type input "71"
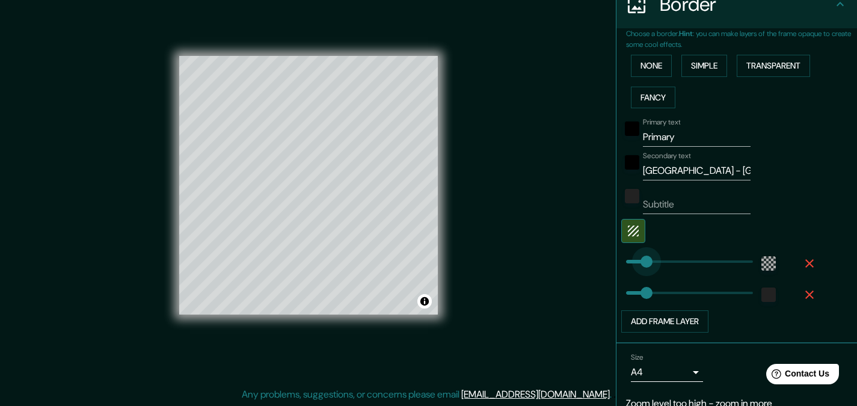
drag, startPoint x: 628, startPoint y: 259, endPoint x: 638, endPoint y: 257, distance: 10.4
type input "35"
type input "27"
drag, startPoint x: 672, startPoint y: 141, endPoint x: 602, endPoint y: 143, distance: 69.8
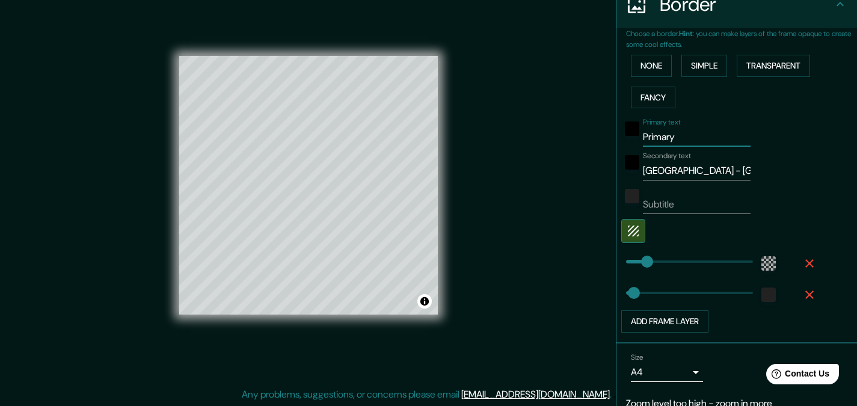
click at [602, 143] on div "Mappin Location Pins Style Layout Border Choose a border. Hint : you can make l…" at bounding box center [428, 194] width 857 height 423
type input "2"
type input "27"
type input "20"
type input "27"
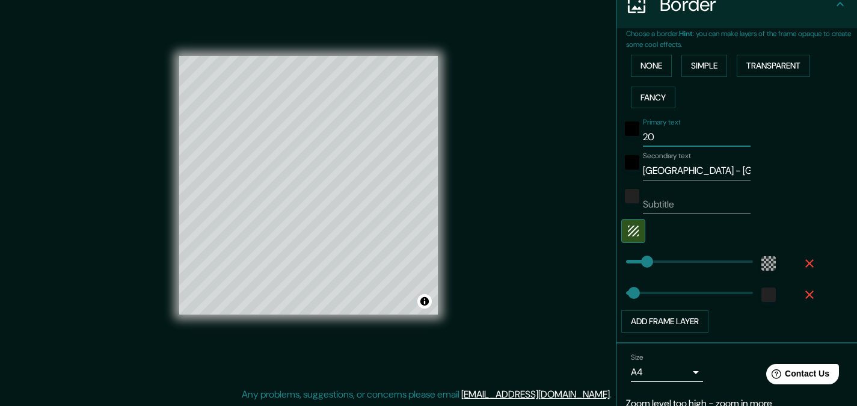
type input "202"
type input "27"
type input "2025"
type input "27"
type input "202"
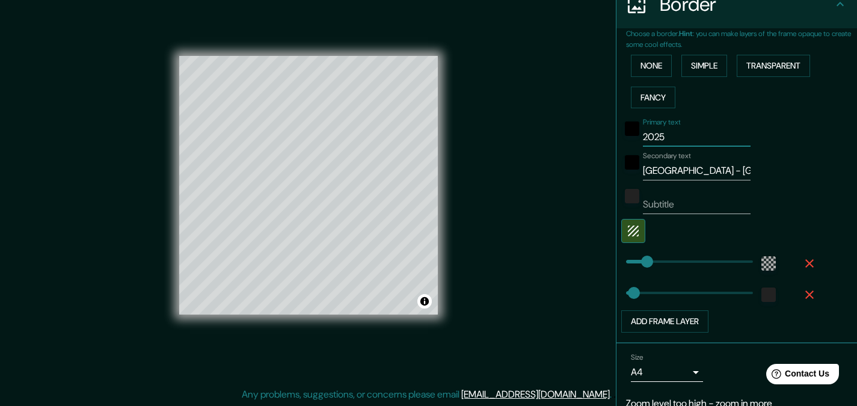
type input "27"
type input "2"
type input "27"
type input "E"
type input "27"
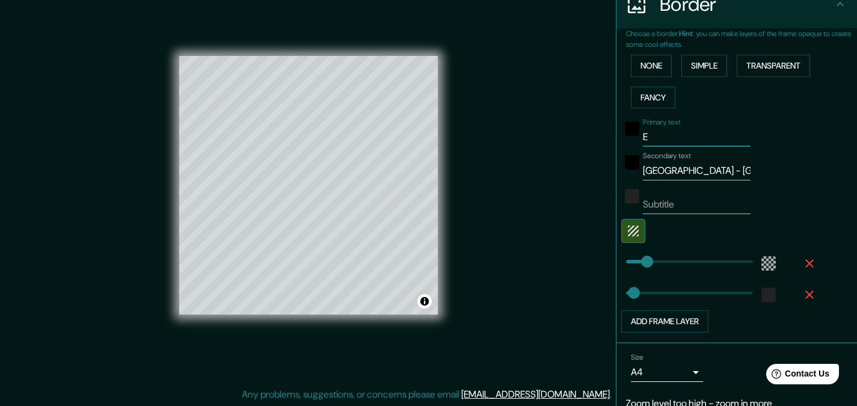
type input "ES"
type input "27"
type input "ESP"
type input "27"
type input "ESPA"
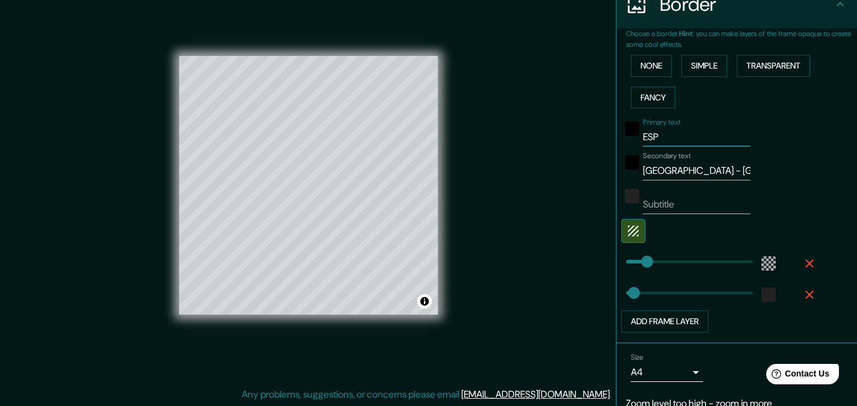
type input "27"
type input "ESPAÑ"
type input "27"
type input "[GEOGRAPHIC_DATA]"
type input "27"
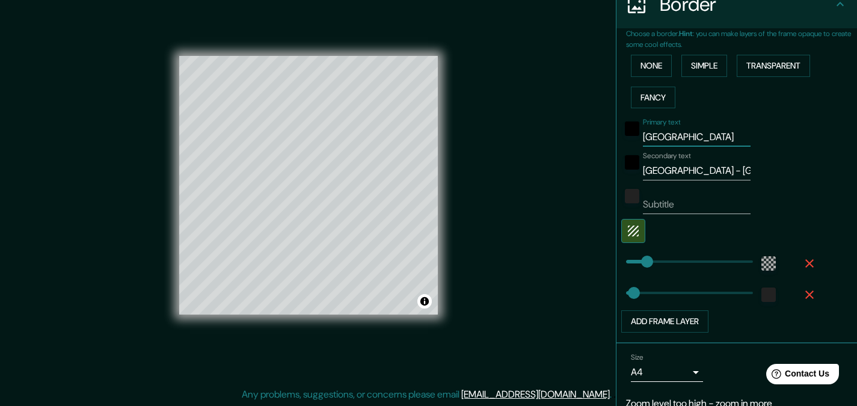
type input "[GEOGRAPHIC_DATA]"
type input "27"
type input "[GEOGRAPHIC_DATA] -"
type input "27"
type input "[GEOGRAPHIC_DATA] -"
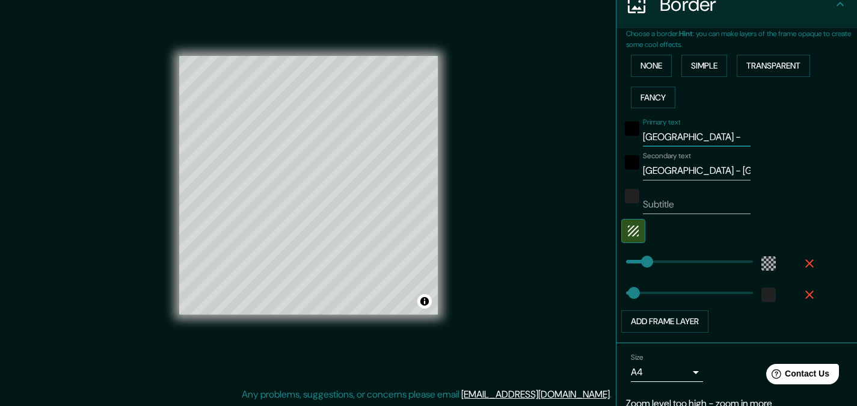
type input "27"
type input "ESPAÑA - P"
type input "27"
type input "ESPAÑA - PO"
type input "27"
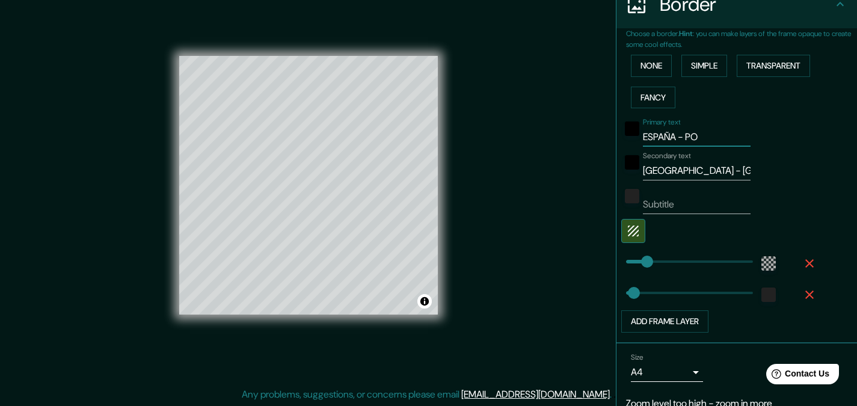
type input "ESPAÑA - POR"
type input "27"
type input "ESPAÑA - PORT"
type input "27"
type input "ESPAÑA - POR"
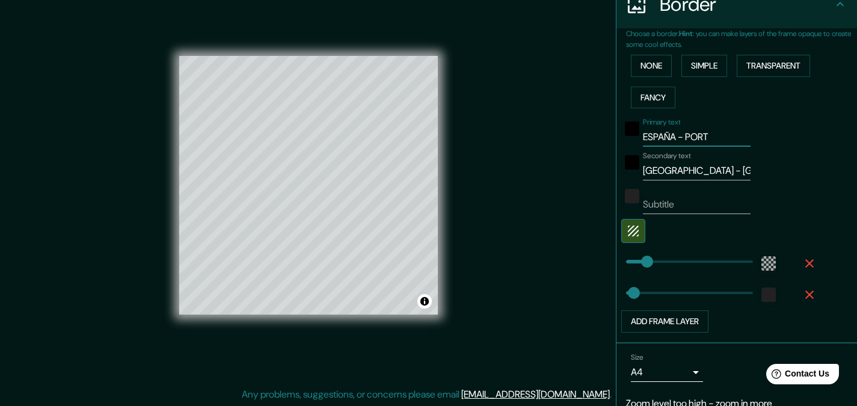
type input "27"
type input "ESPAÑA - PO"
type input "27"
type input "E"
type input "27"
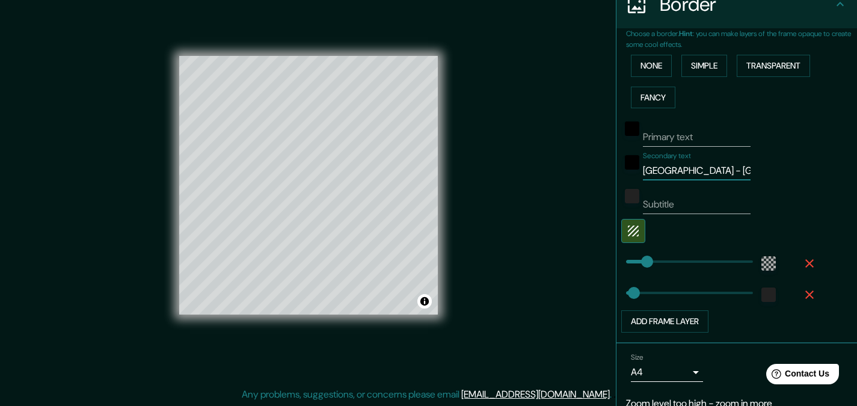
click at [691, 175] on input "[GEOGRAPHIC_DATA] - [GEOGRAPHIC_DATA]" at bounding box center [697, 170] width 108 height 19
click at [625, 160] on div "black" at bounding box center [632, 162] width 14 height 14
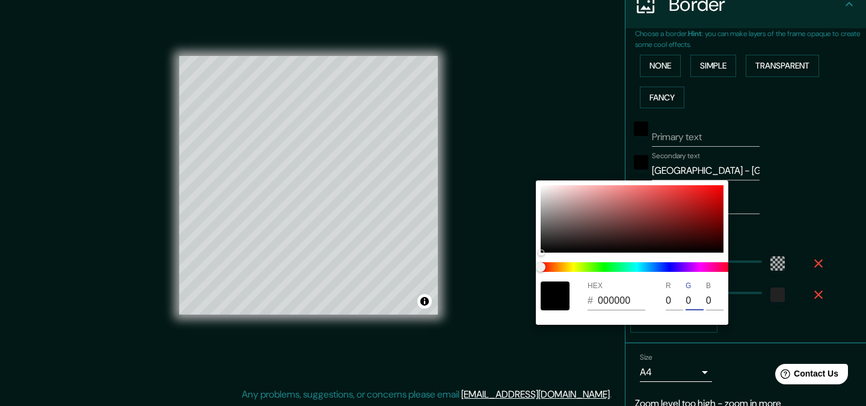
click at [692, 292] on input "0" at bounding box center [694, 300] width 17 height 19
type input "27"
type input "0"
type input "27"
type input "000500"
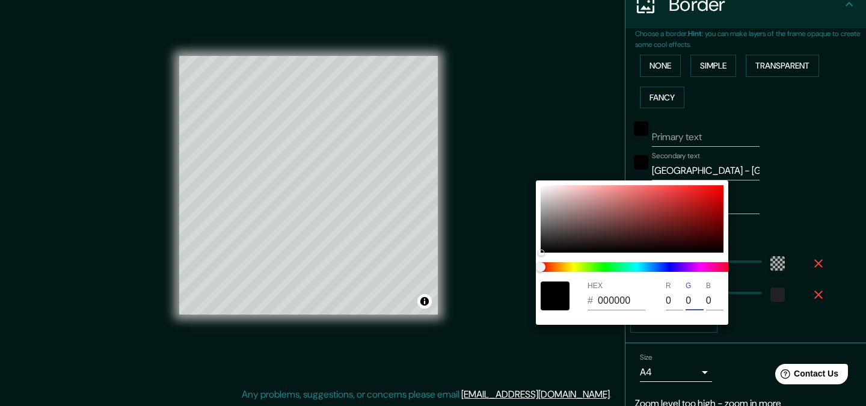
type input "5"
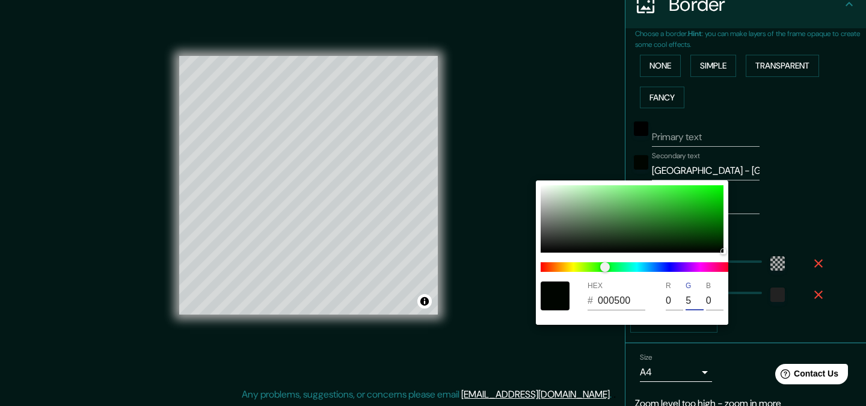
type input "27"
type input "000000"
type input "0"
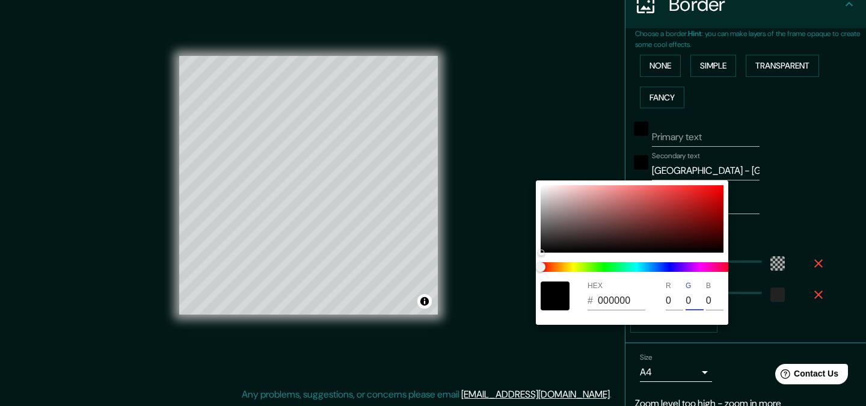
type input "27"
type input "0"
click at [810, 198] on div at bounding box center [433, 203] width 866 height 406
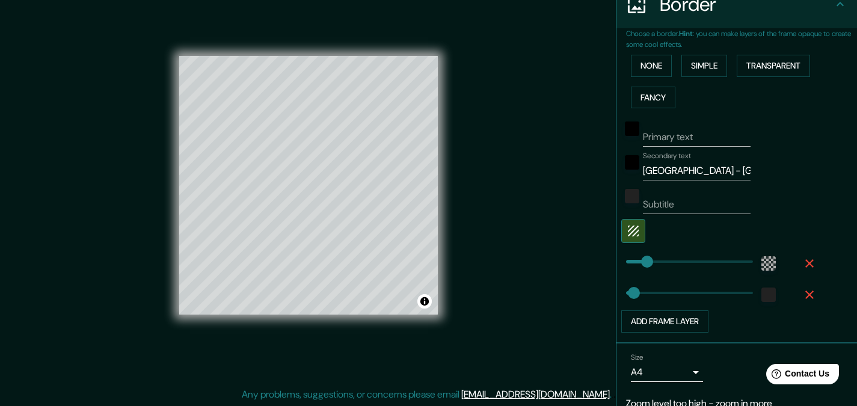
type input "71"
type input "10"
type input "108"
drag, startPoint x: 638, startPoint y: 265, endPoint x: 649, endPoint y: 263, distance: 11.1
type input "222"
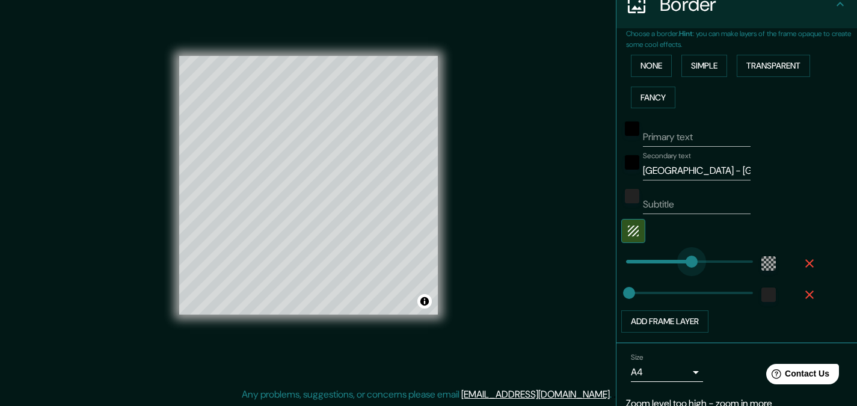
drag, startPoint x: 668, startPoint y: 259, endPoint x: 683, endPoint y: 258, distance: 15.1
type input "176"
drag, startPoint x: 683, startPoint y: 258, endPoint x: 669, endPoint y: 259, distance: 13.8
type input "110"
drag, startPoint x: 669, startPoint y: 259, endPoint x: 650, endPoint y: 261, distance: 19.4
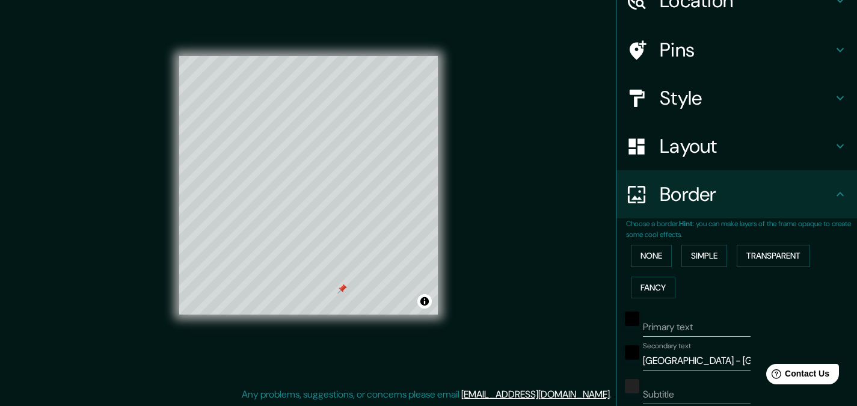
scroll to position [0, 0]
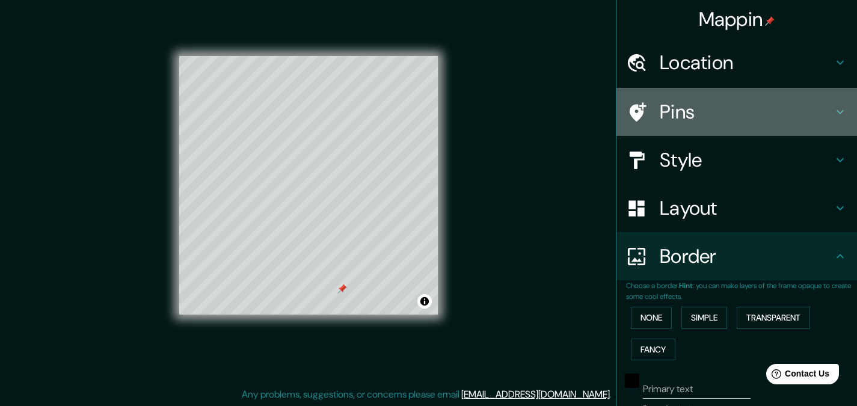
click at [681, 111] on h4 "Pins" at bounding box center [746, 112] width 173 height 24
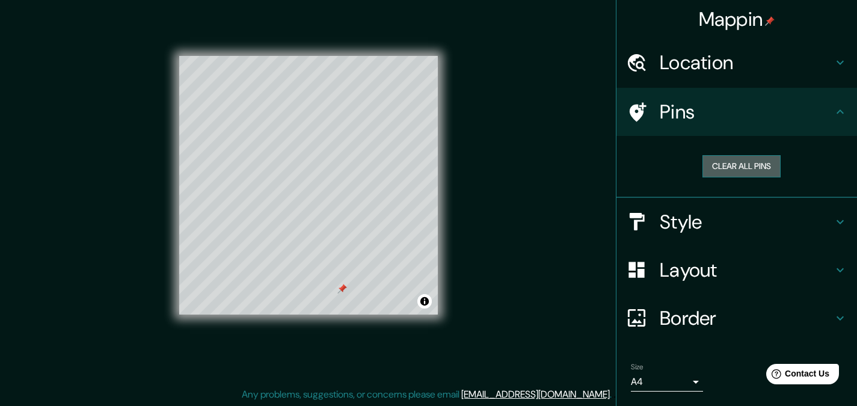
click at [739, 167] on button "Clear all pins" at bounding box center [741, 166] width 78 height 22
click at [489, 135] on div "Mappin Location Pins Clear all pins Style Layout Border Choose a border. Hint :…" at bounding box center [428, 194] width 857 height 423
click at [469, 97] on div "Mappin Location Pins Clear all pins Style Layout Border Choose a border. Hint :…" at bounding box center [428, 194] width 857 height 423
click at [321, 211] on div at bounding box center [320, 212] width 10 height 10
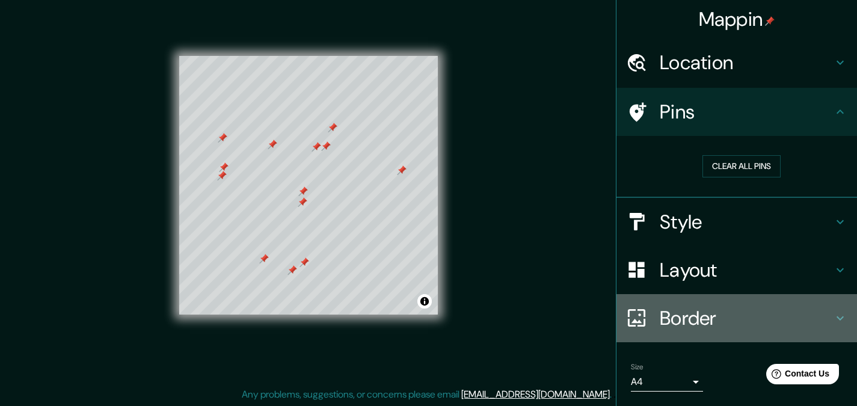
click at [639, 316] on div at bounding box center [643, 317] width 34 height 21
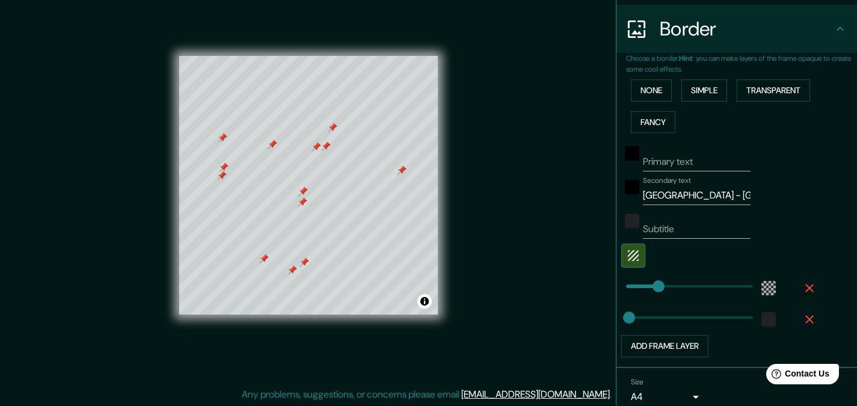
scroll to position [228, 0]
type input "220"
drag, startPoint x: 652, startPoint y: 287, endPoint x: 682, endPoint y: 284, distance: 30.2
type input "155"
drag, startPoint x: 682, startPoint y: 284, endPoint x: 663, endPoint y: 285, distance: 19.3
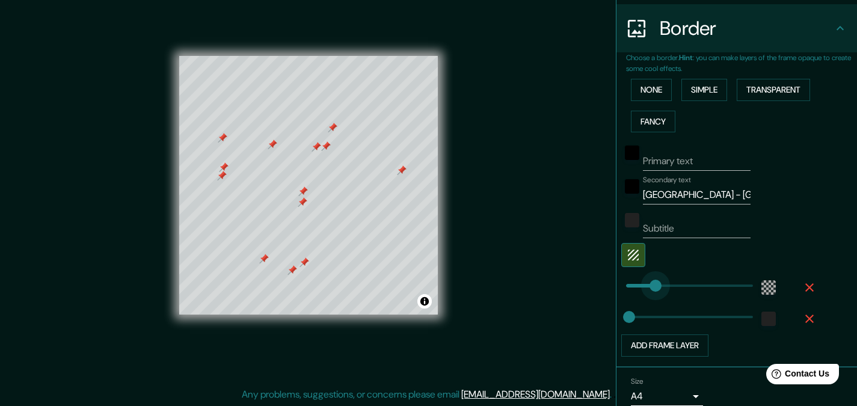
type input "94"
drag, startPoint x: 663, startPoint y: 285, endPoint x: 645, endPoint y: 287, distance: 18.2
type input "88"
drag, startPoint x: 623, startPoint y: 318, endPoint x: 643, endPoint y: 319, distance: 19.9
type input "20"
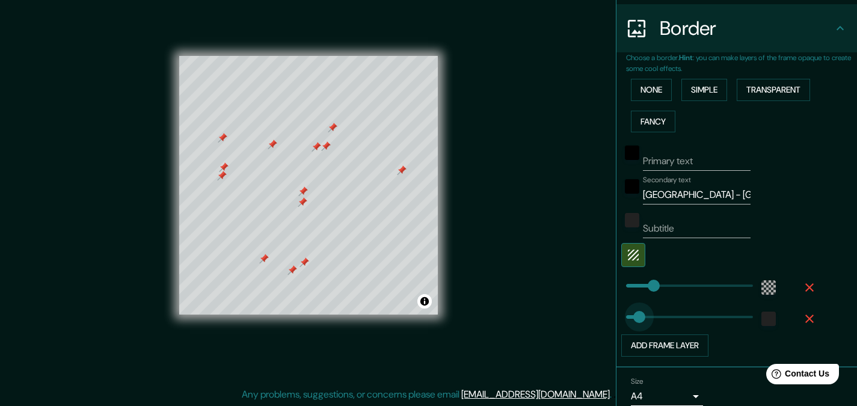
drag, startPoint x: 641, startPoint y: 317, endPoint x: 623, endPoint y: 315, distance: 17.6
type input "129"
drag, startPoint x: 646, startPoint y: 290, endPoint x: 655, endPoint y: 292, distance: 9.2
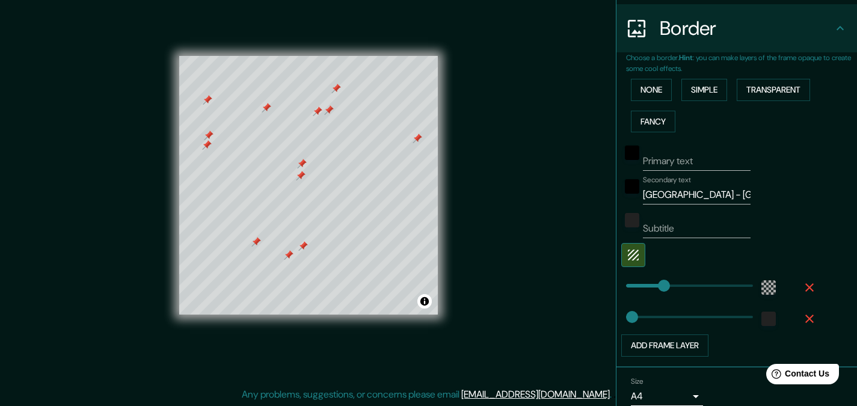
scroll to position [303, 0]
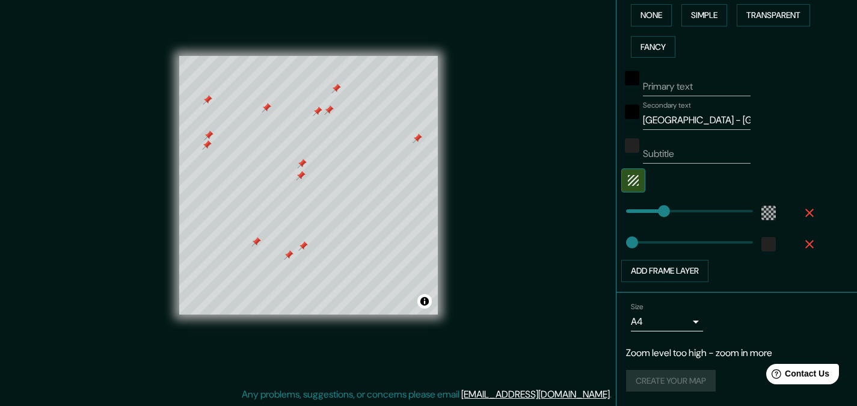
click at [660, 376] on div "Create your map" at bounding box center [736, 381] width 221 height 22
click at [724, 350] on p "Zoom level too high - zoom in more" at bounding box center [736, 353] width 221 height 14
click at [646, 352] on p "Zoom level too high - zoom in more" at bounding box center [736, 353] width 221 height 14
click at [657, 382] on div "Create your map" at bounding box center [736, 381] width 221 height 22
click at [677, 386] on div "Create your map" at bounding box center [736, 381] width 221 height 22
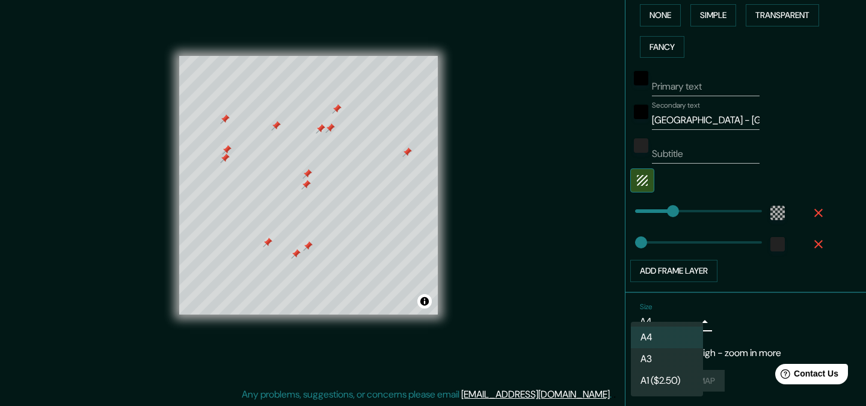
click at [675, 322] on body "Mappin Location Pins Style Layout Border Choose a border. Hint : you can make l…" at bounding box center [433, 186] width 866 height 406
click at [780, 295] on div at bounding box center [433, 203] width 866 height 406
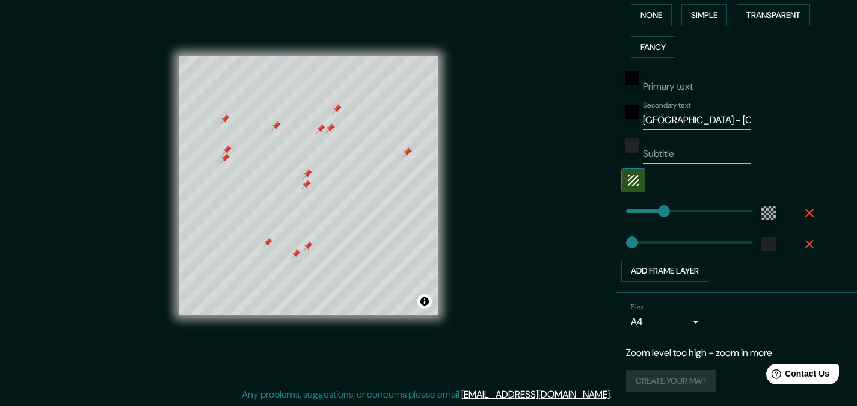
click at [675, 380] on div "Create your map" at bounding box center [736, 381] width 221 height 22
click at [426, 306] on button "Toggle attribution" at bounding box center [424, 301] width 14 height 14
click at [426, 303] on button "Toggle attribution" at bounding box center [424, 301] width 14 height 14
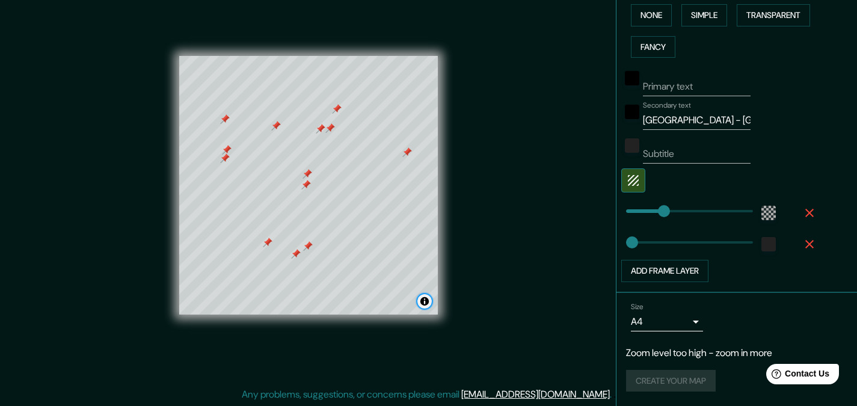
click at [426, 303] on button "Toggle attribution" at bounding box center [424, 301] width 14 height 14
click at [668, 366] on div "Size A4 single Zoom level too high - zoom in more Create your map" at bounding box center [736, 350] width 221 height 104
click at [714, 387] on div "Create your map" at bounding box center [736, 381] width 221 height 22
click at [672, 374] on div "Create your map" at bounding box center [736, 381] width 221 height 22
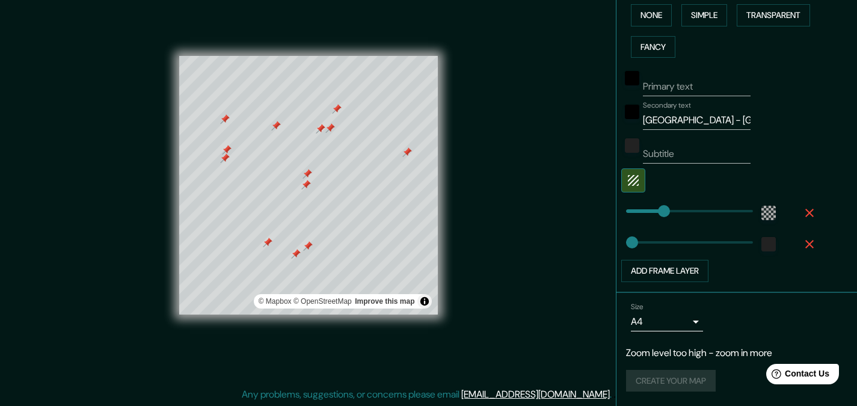
click at [745, 342] on div "Size A4 single Zoom level too high - zoom in more Create your map" at bounding box center [736, 350] width 221 height 104
click at [675, 355] on p "Zoom level too high - zoom in more" at bounding box center [736, 353] width 221 height 14
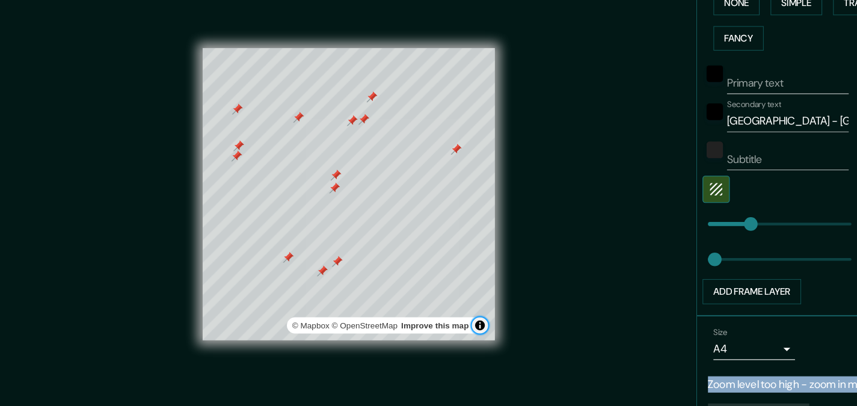
click at [426, 300] on button "Toggle attribution" at bounding box center [424, 301] width 14 height 14
